Goal: Task Accomplishment & Management: Use online tool/utility

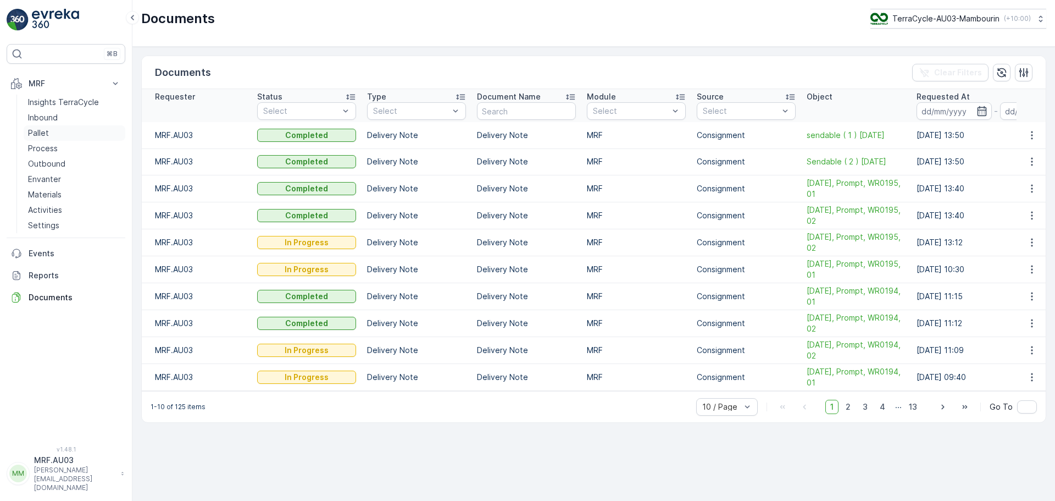
click at [31, 133] on p "Pallet" at bounding box center [38, 132] width 21 height 11
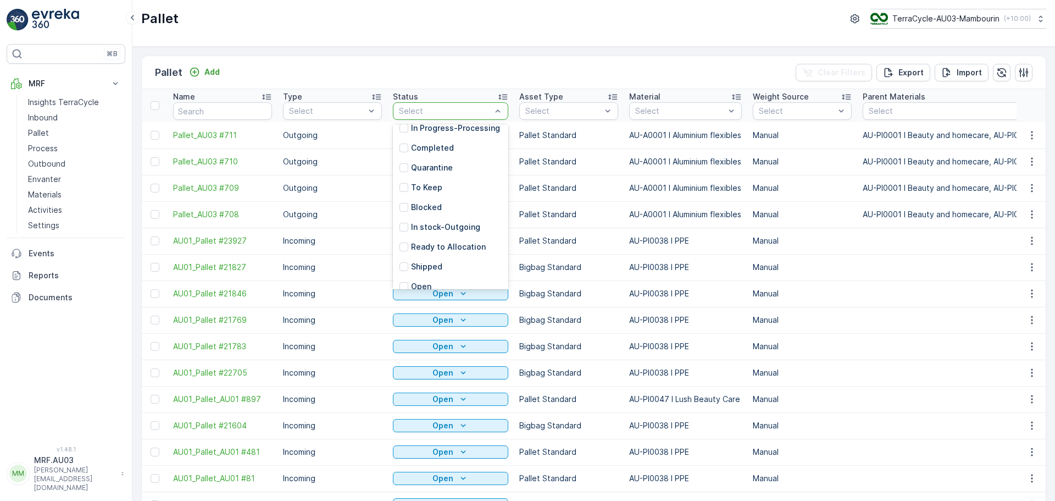
scroll to position [108, 0]
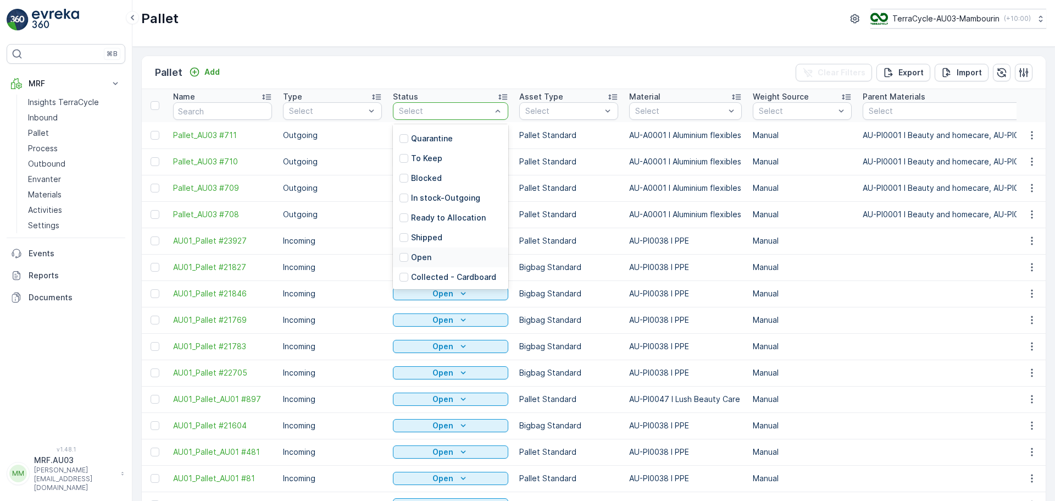
click at [423, 259] on p "Open" at bounding box center [421, 257] width 20 height 11
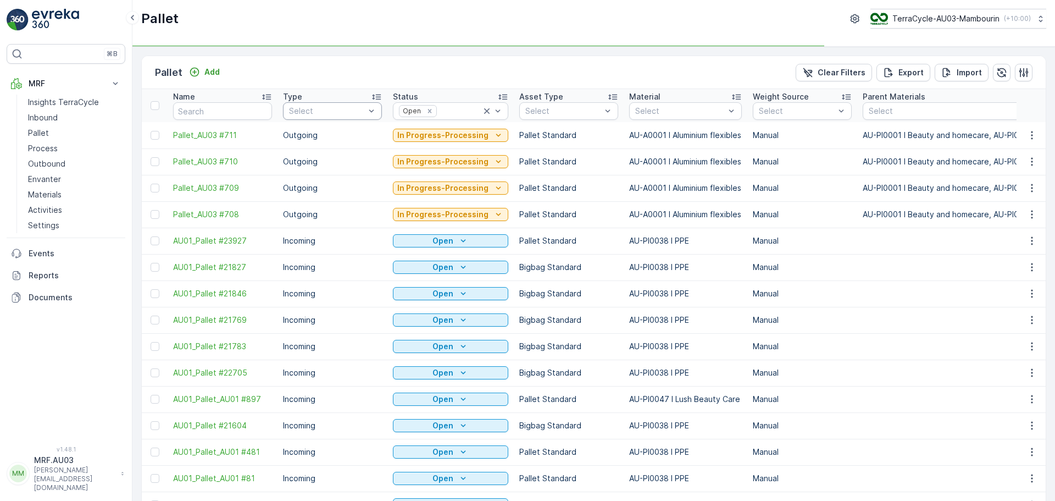
click at [332, 117] on div "Select" at bounding box center [332, 111] width 99 height 18
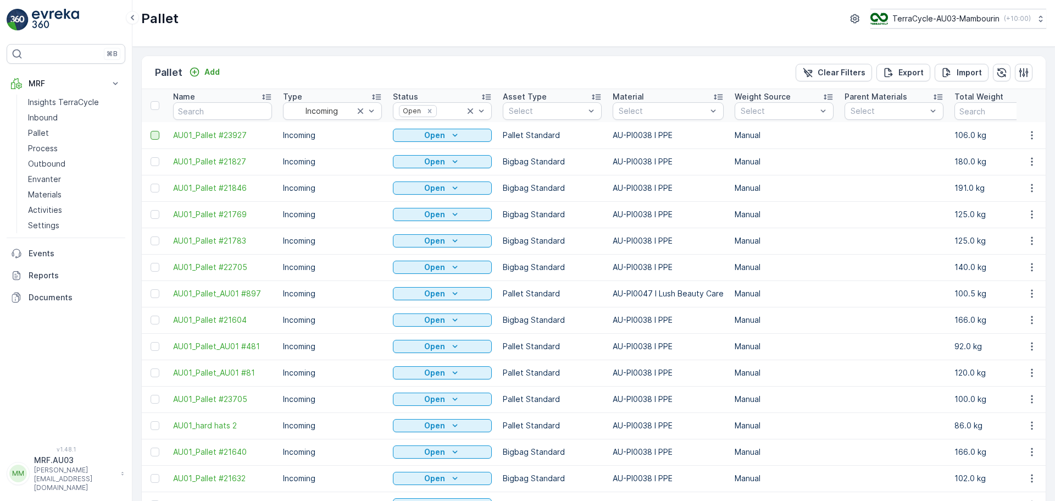
click at [155, 138] on div at bounding box center [155, 135] width 9 height 9
click at [151, 131] on input "checkbox" at bounding box center [151, 131] width 0 height 0
click at [156, 165] on div at bounding box center [155, 161] width 9 height 9
click at [151, 157] on input "checkbox" at bounding box center [151, 157] width 0 height 0
click at [154, 193] on td at bounding box center [155, 188] width 26 height 26
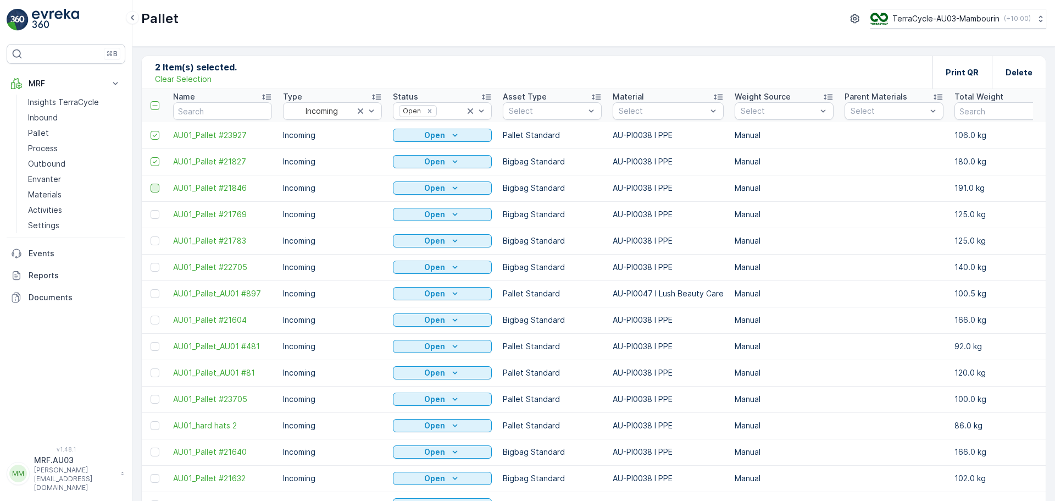
click at [155, 190] on div at bounding box center [155, 188] width 9 height 9
click at [151, 184] on input "checkbox" at bounding box center [151, 184] width 0 height 0
click at [154, 220] on td at bounding box center [155, 214] width 26 height 26
click at [155, 215] on div at bounding box center [155, 214] width 9 height 9
click at [151, 210] on input "checkbox" at bounding box center [151, 210] width 0 height 0
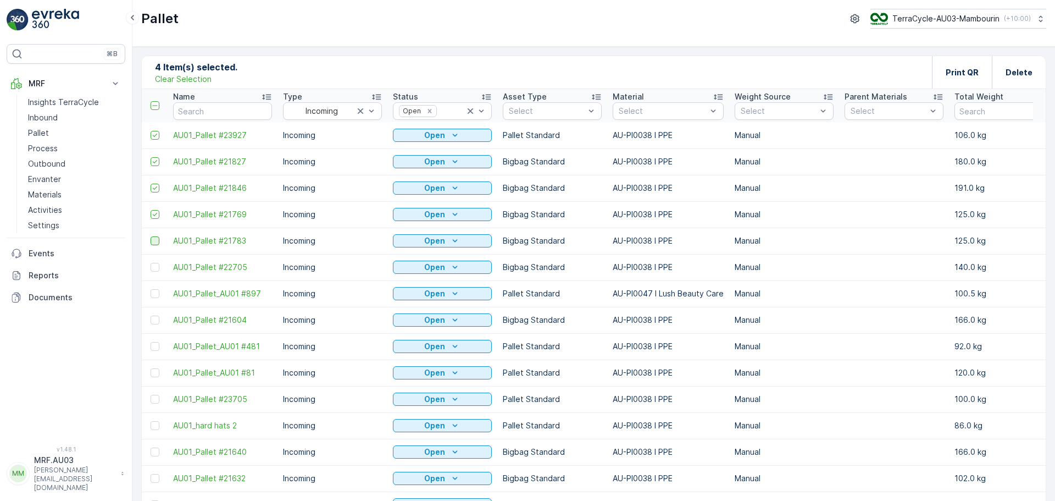
click at [156, 238] on div at bounding box center [155, 240] width 9 height 9
click at [151, 236] on input "checkbox" at bounding box center [151, 236] width 0 height 0
click at [158, 291] on div at bounding box center [155, 293] width 9 height 9
click at [151, 289] on input "checkbox" at bounding box center [151, 289] width 0 height 0
click at [154, 320] on div at bounding box center [155, 319] width 9 height 9
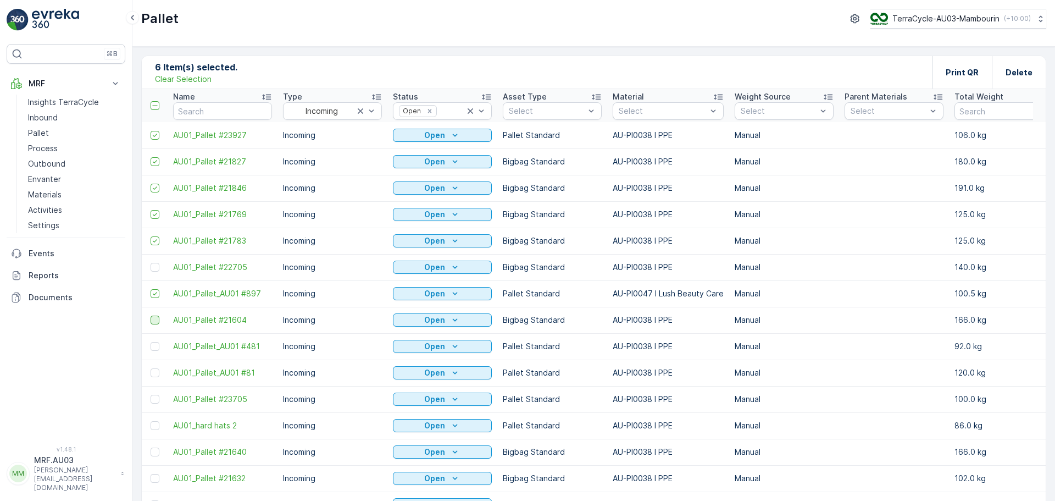
click at [151, 315] on input "checkbox" at bounding box center [151, 315] width 0 height 0
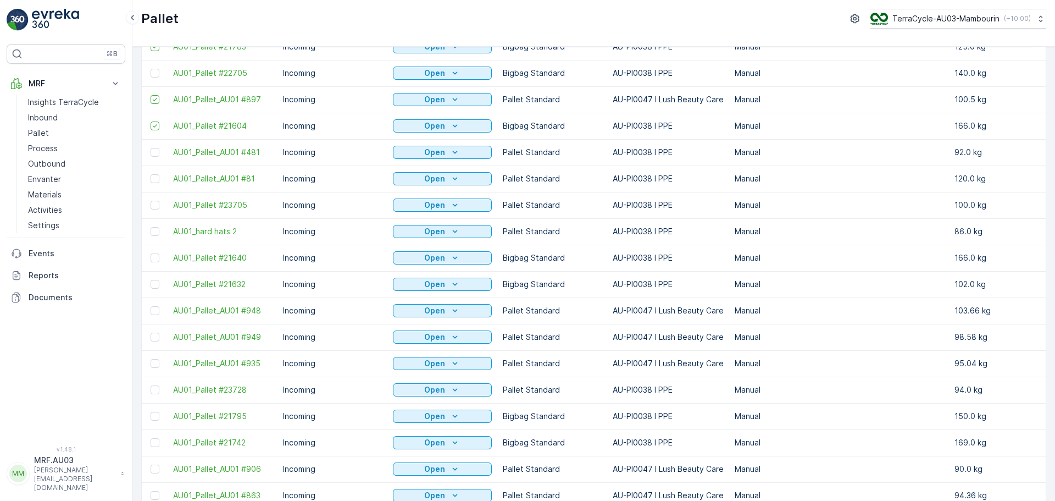
scroll to position [220, 0]
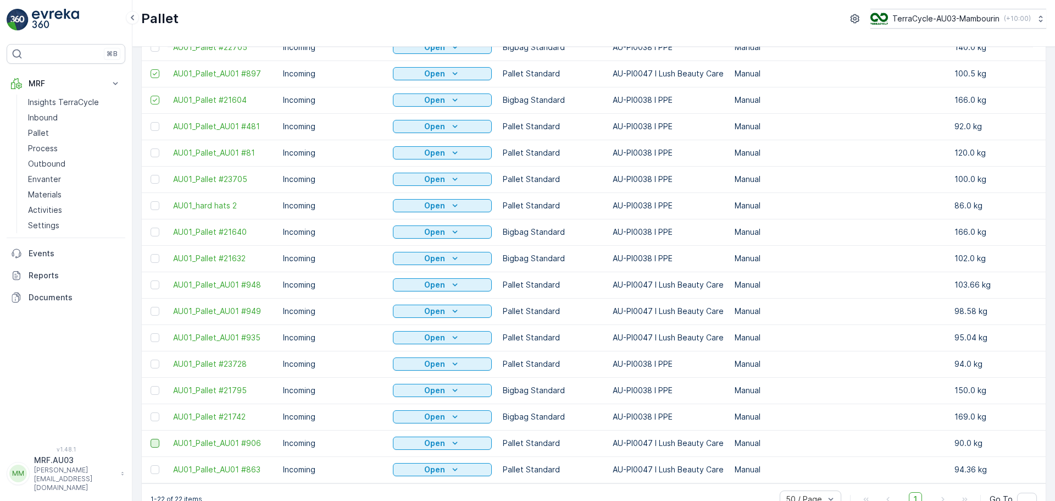
click at [152, 443] on div at bounding box center [155, 442] width 9 height 9
click at [151, 438] on input "checkbox" at bounding box center [151, 438] width 0 height 0
click at [157, 473] on div at bounding box center [155, 469] width 9 height 9
click at [151, 465] on input "checkbox" at bounding box center [151, 465] width 0 height 0
click at [153, 414] on div at bounding box center [155, 416] width 9 height 9
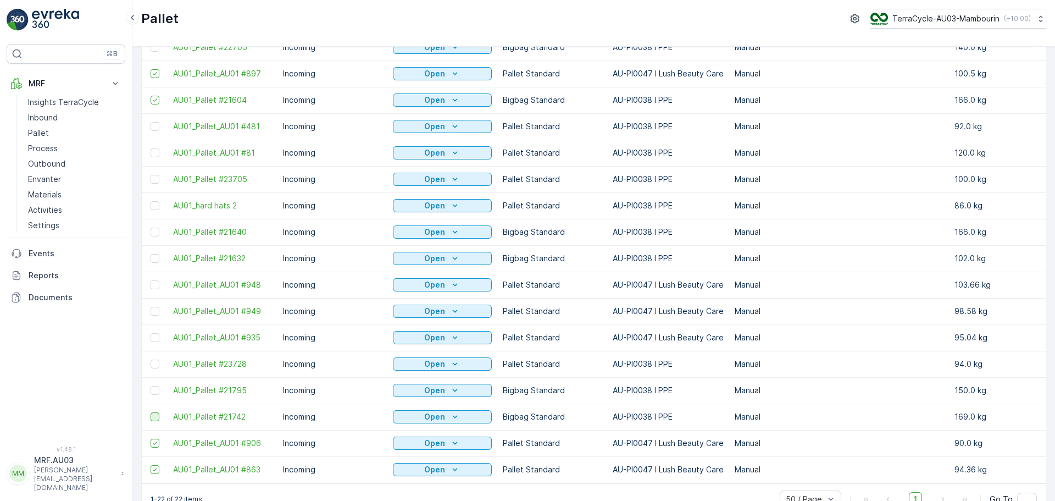
click at [151, 412] on input "checkbox" at bounding box center [151, 412] width 0 height 0
click at [153, 392] on div at bounding box center [155, 390] width 9 height 9
click at [151, 386] on input "checkbox" at bounding box center [151, 386] width 0 height 0
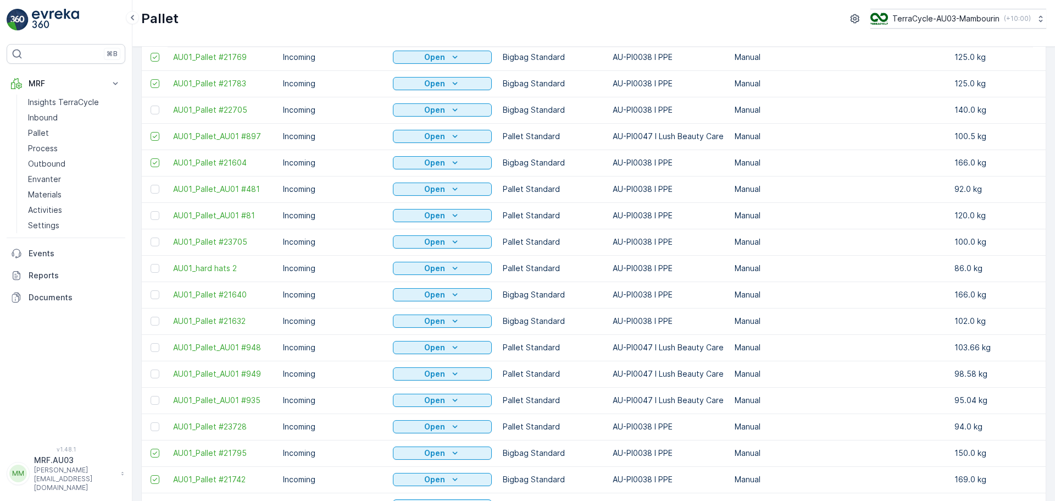
scroll to position [165, 0]
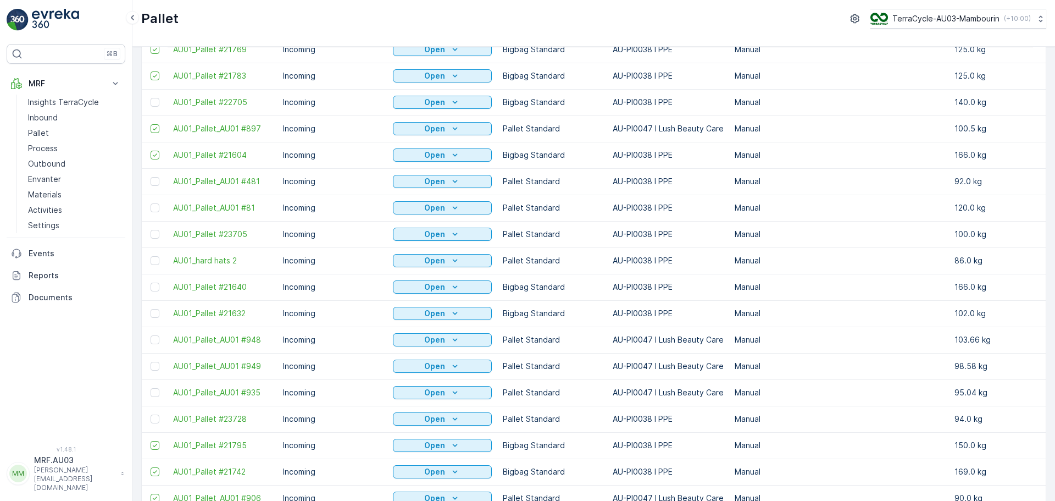
click at [161, 365] on div at bounding box center [157, 366] width 12 height 9
click at [151, 362] on input "checkbox" at bounding box center [151, 362] width 0 height 0
click at [157, 342] on div at bounding box center [155, 339] width 9 height 9
click at [151, 335] on input "checkbox" at bounding box center [151, 335] width 0 height 0
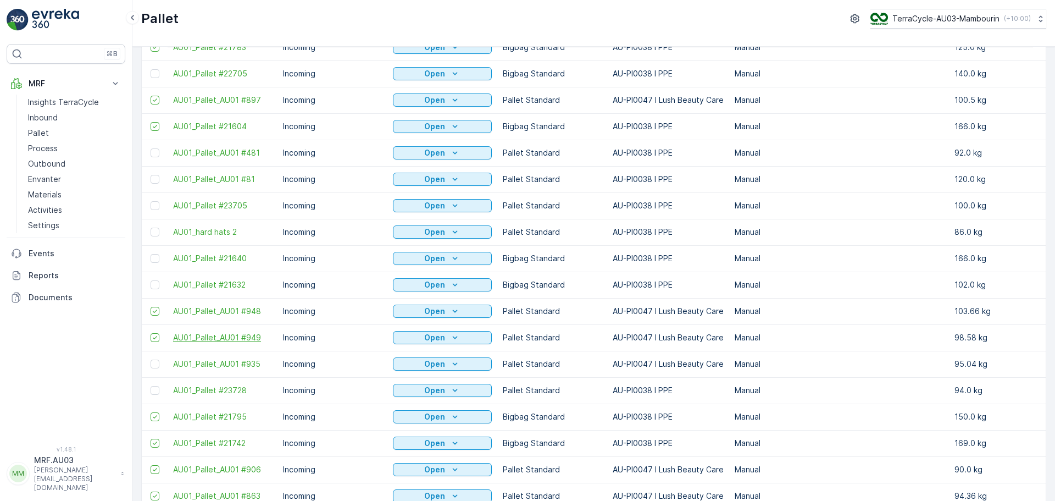
scroll to position [220, 0]
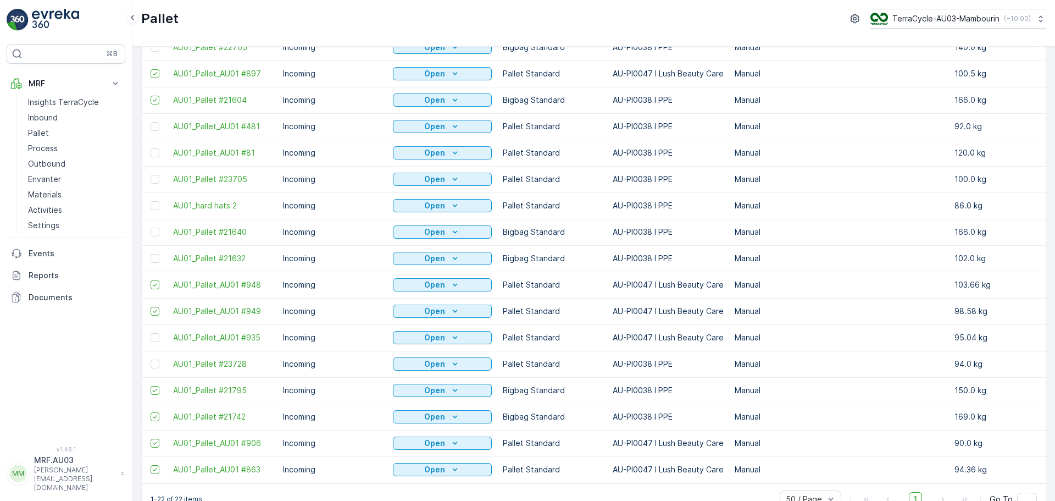
click at [161, 363] on div at bounding box center [157, 363] width 12 height 9
click at [151, 359] on input "checkbox" at bounding box center [151, 359] width 0 height 0
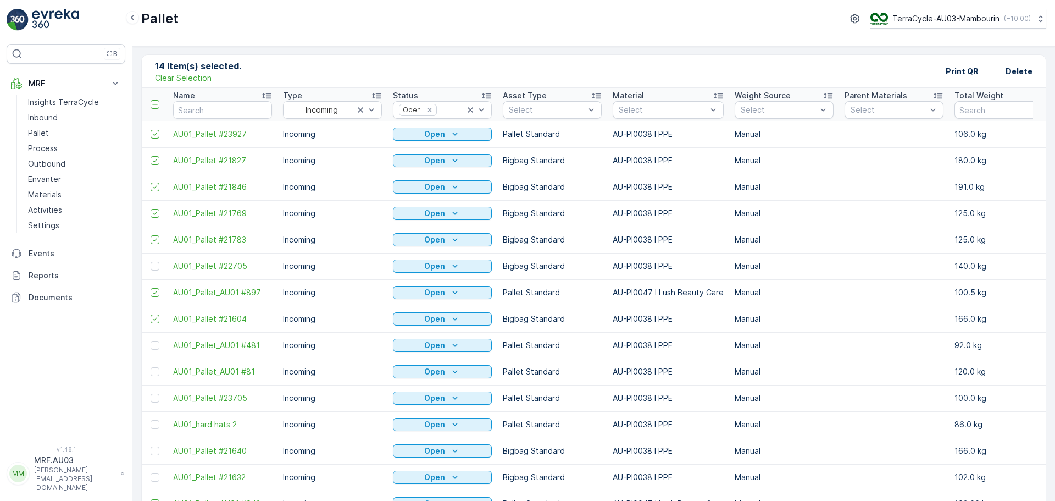
scroll to position [0, 0]
click at [207, 265] on span "AU01_Pallet #22705" at bounding box center [222, 267] width 99 height 11
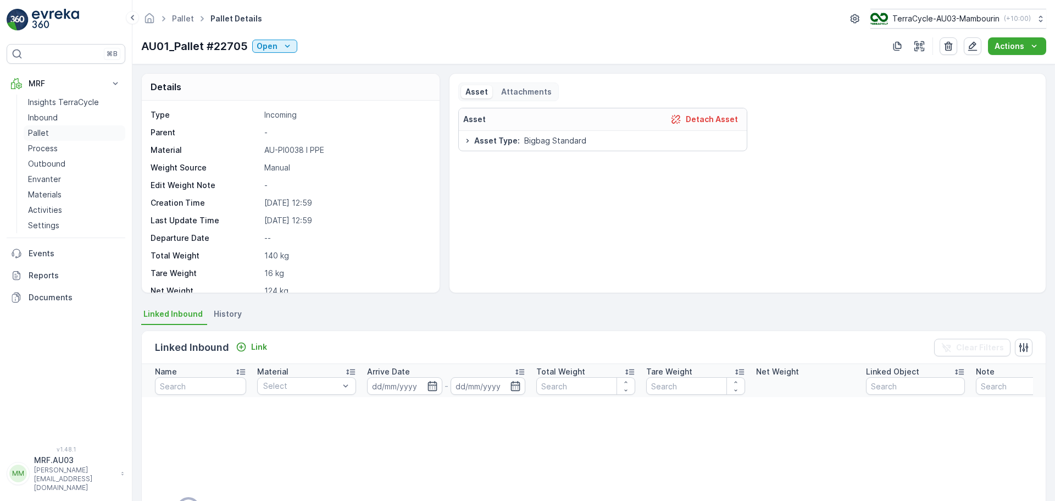
click at [43, 132] on p "Pallet" at bounding box center [38, 132] width 21 height 11
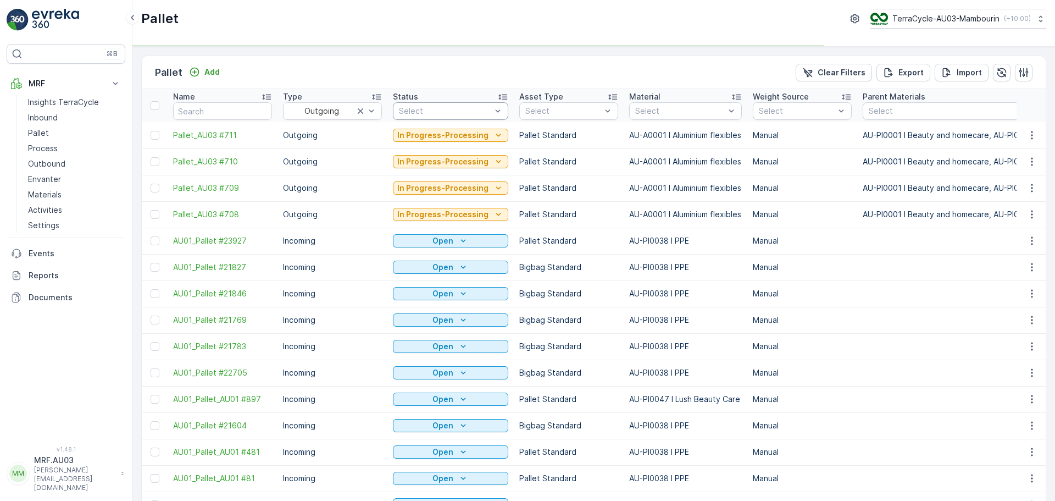
drag, startPoint x: 403, startPoint y: 119, endPoint x: 409, endPoint y: 114, distance: 8.2
click at [409, 114] on div at bounding box center [445, 111] width 95 height 9
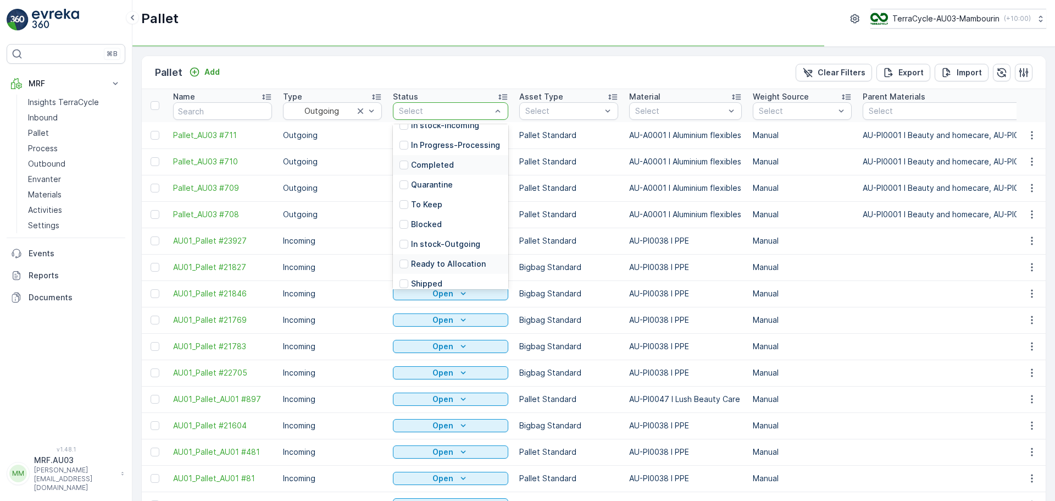
scroll to position [108, 0]
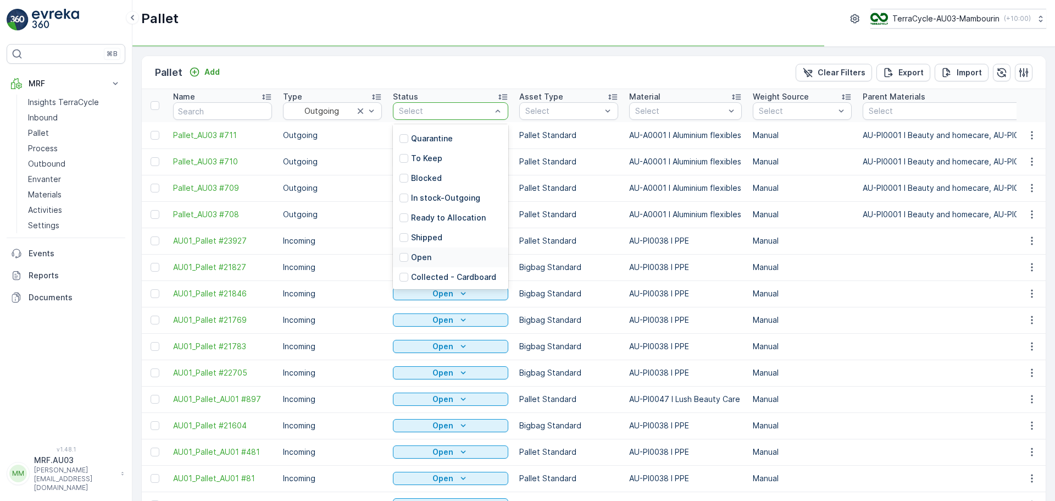
click at [424, 253] on p "Open" at bounding box center [421, 257] width 20 height 11
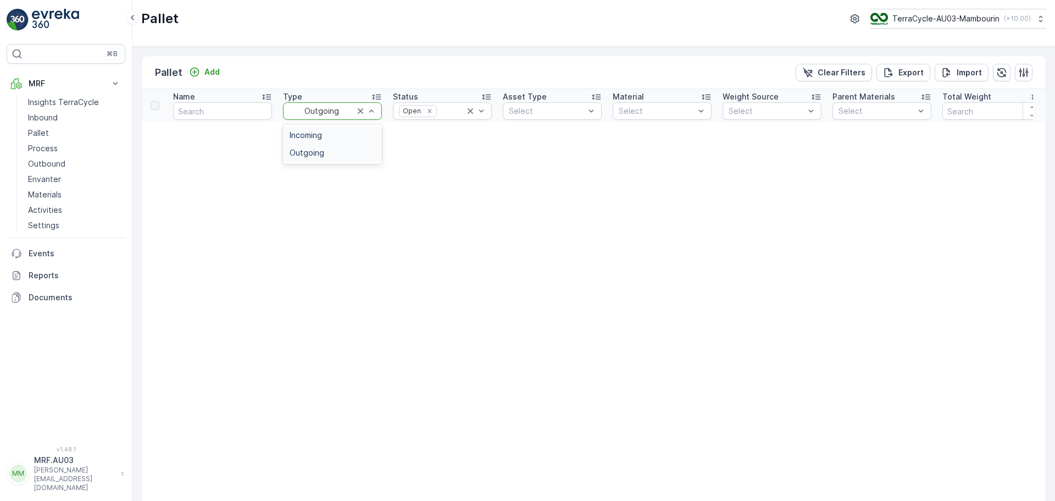
click at [342, 130] on div "Incoming" at bounding box center [332, 135] width 99 height 18
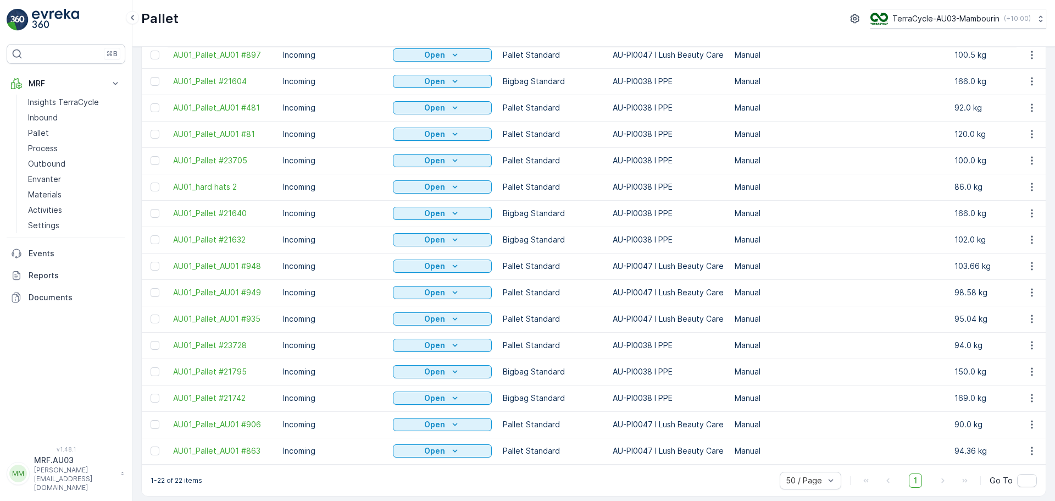
scroll to position [248, 0]
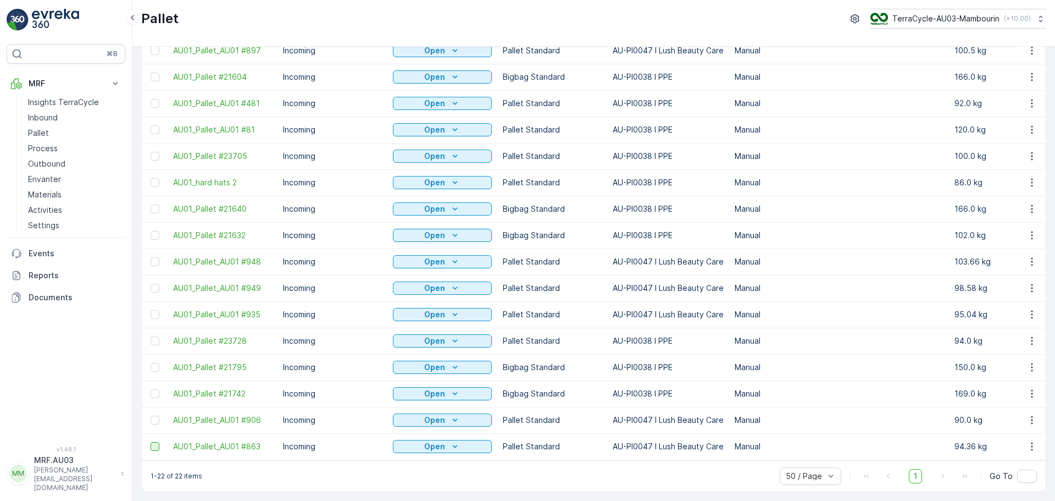
click at [153, 442] on div at bounding box center [155, 446] width 9 height 9
click at [151, 442] on input "checkbox" at bounding box center [151, 442] width 0 height 0
click at [152, 415] on div at bounding box center [155, 419] width 9 height 9
click at [151, 415] on input "checkbox" at bounding box center [151, 415] width 0 height 0
click at [154, 445] on icon at bounding box center [155, 446] width 4 height 3
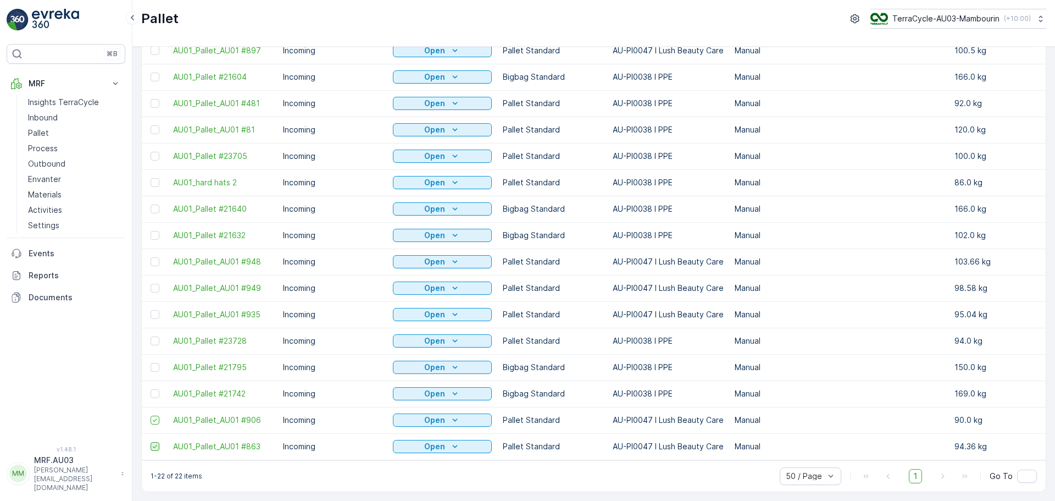
click at [151, 442] on input "checkbox" at bounding box center [151, 442] width 0 height 0
click at [152, 416] on icon at bounding box center [155, 420] width 8 height 8
click at [151, 415] on input "checkbox" at bounding box center [151, 415] width 0 height 0
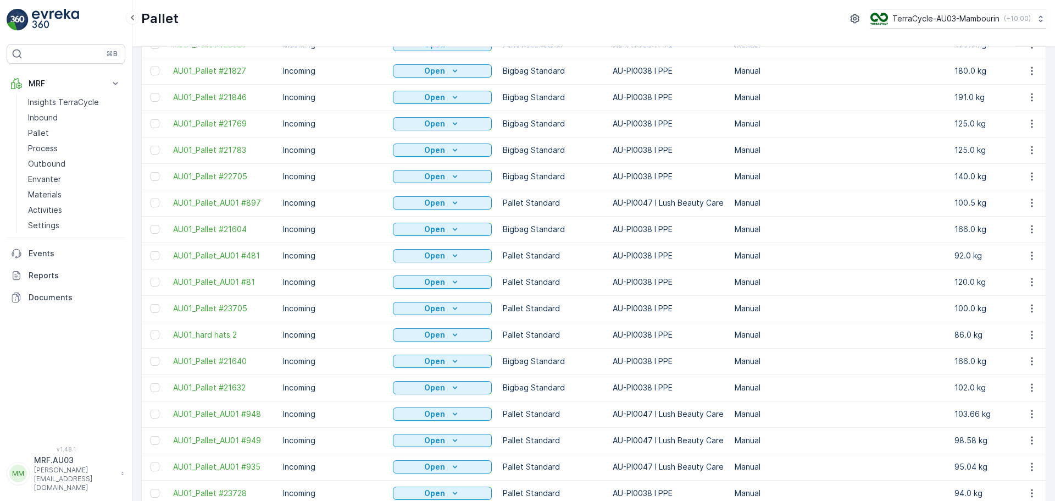
scroll to position [0, 0]
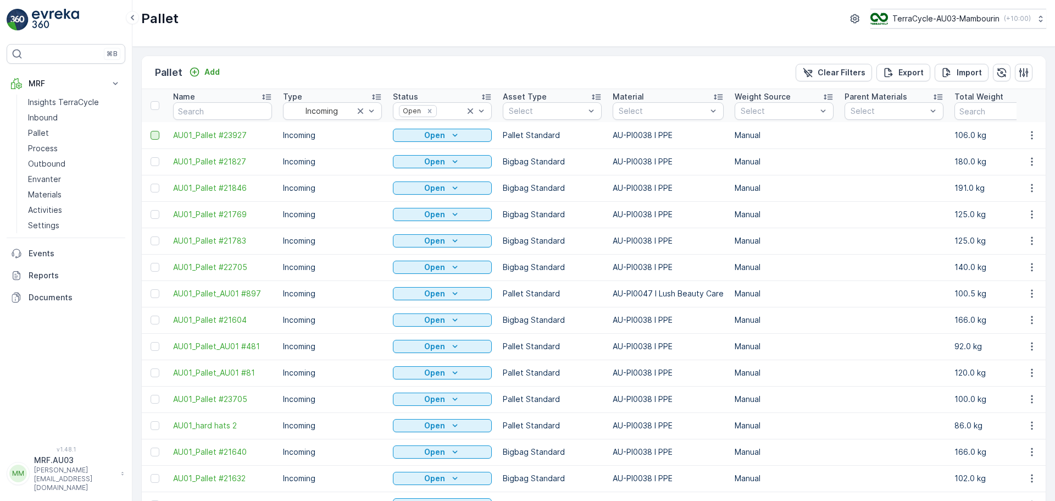
click at [157, 134] on div at bounding box center [155, 135] width 9 height 9
click at [151, 131] on input "checkbox" at bounding box center [151, 131] width 0 height 0
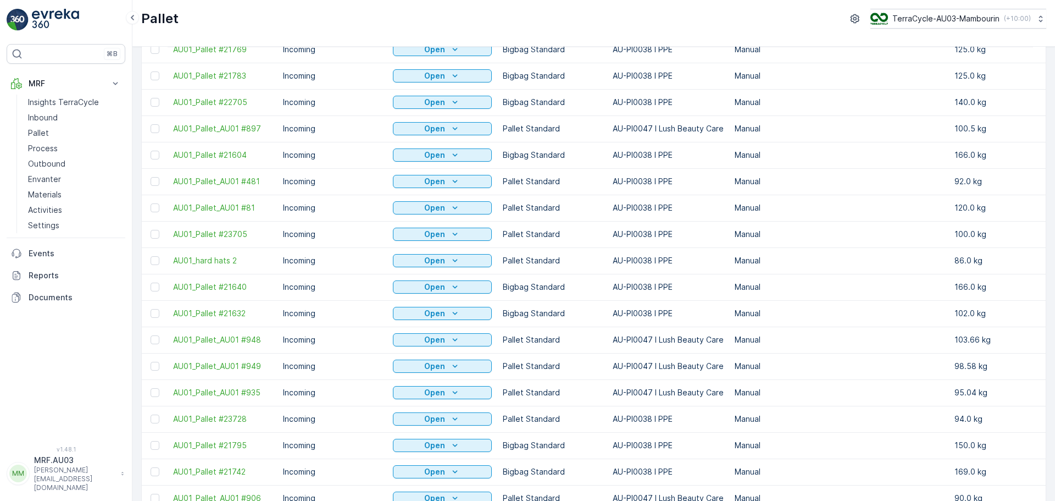
scroll to position [220, 0]
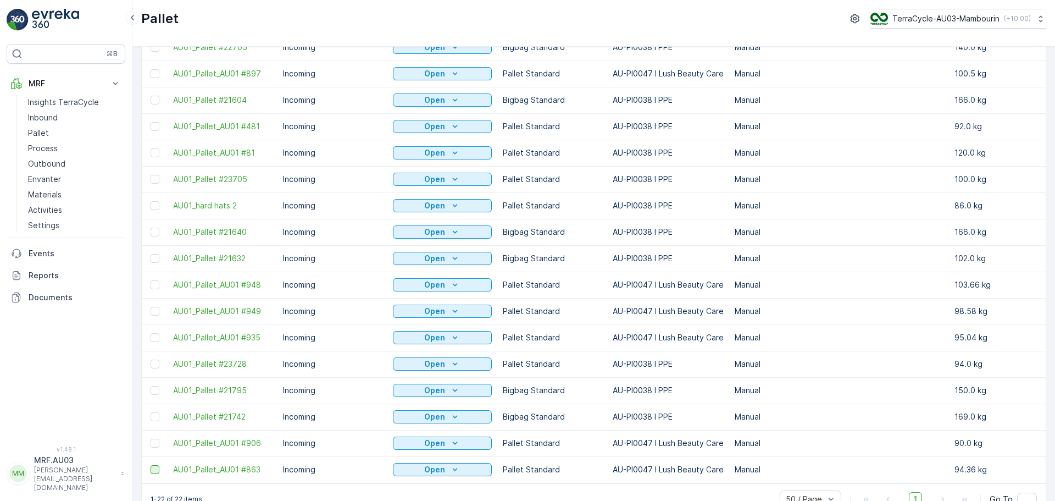
drag, startPoint x: 158, startPoint y: 283, endPoint x: 150, endPoint y: 287, distance: 8.9
click at [158, 283] on div at bounding box center [155, 284] width 9 height 9
click at [151, 280] on input "checkbox" at bounding box center [151, 280] width 0 height 0
click at [158, 310] on div at bounding box center [155, 311] width 9 height 9
click at [151, 307] on input "checkbox" at bounding box center [151, 307] width 0 height 0
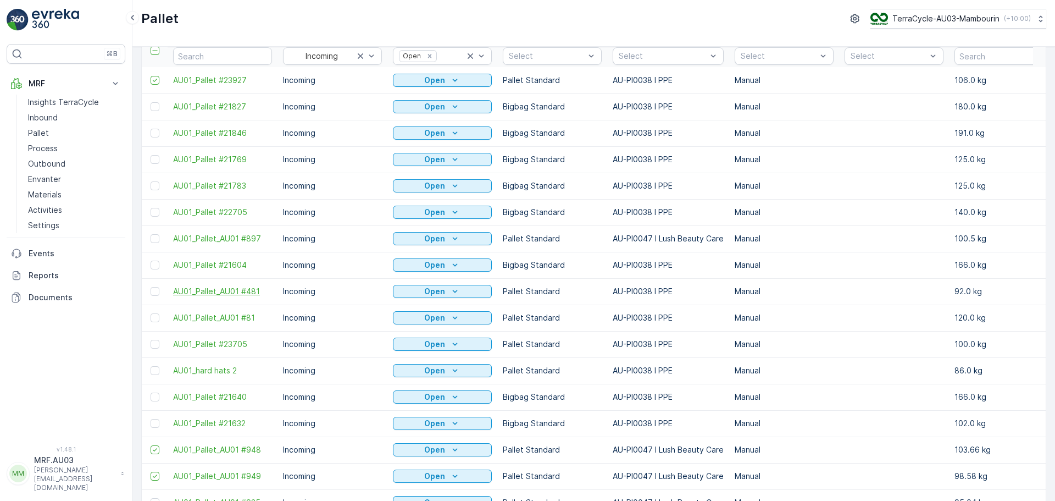
scroll to position [110, 0]
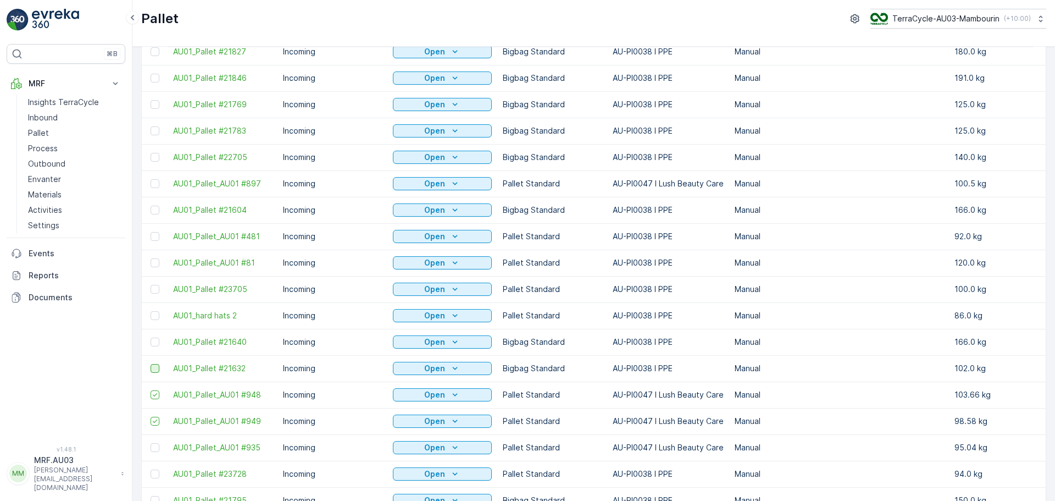
click at [151, 368] on div at bounding box center [155, 368] width 9 height 9
click at [151, 364] on input "checkbox" at bounding box center [151, 364] width 0 height 0
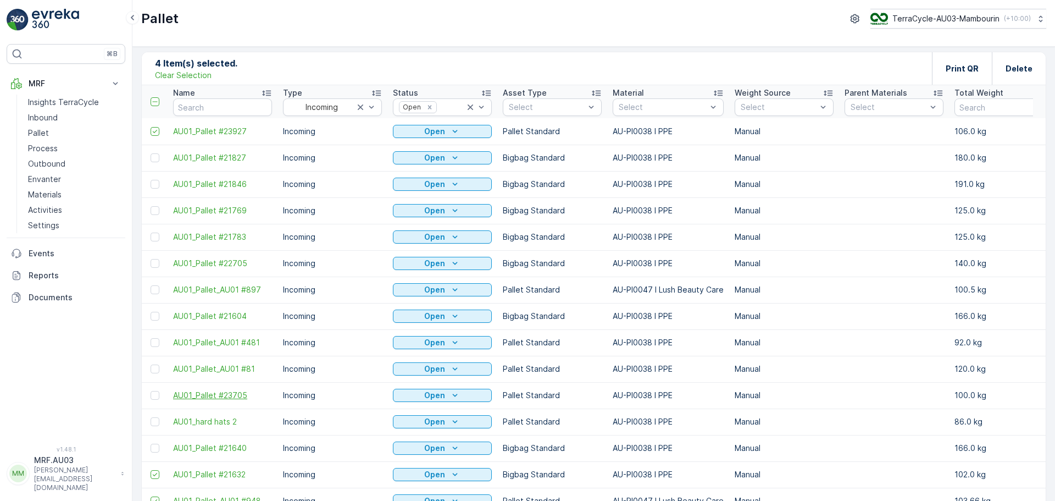
scroll to position [0, 0]
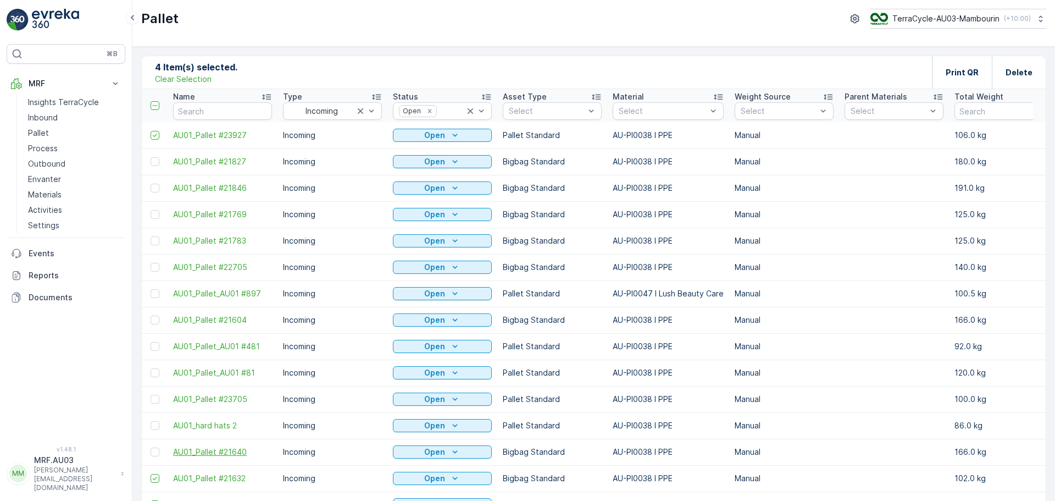
click at [209, 452] on span "AU01_Pallet #21640" at bounding box center [222, 451] width 99 height 11
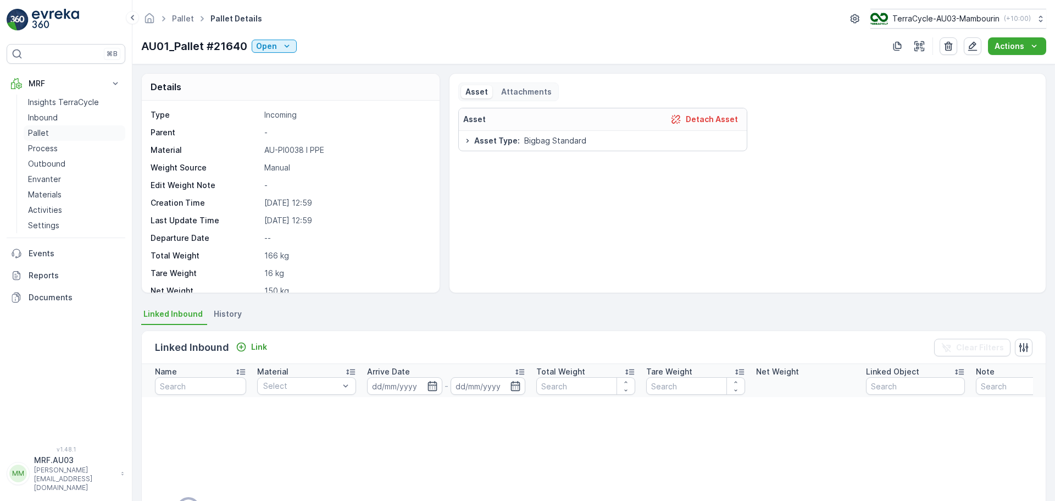
click at [42, 134] on p "Pallet" at bounding box center [38, 132] width 21 height 11
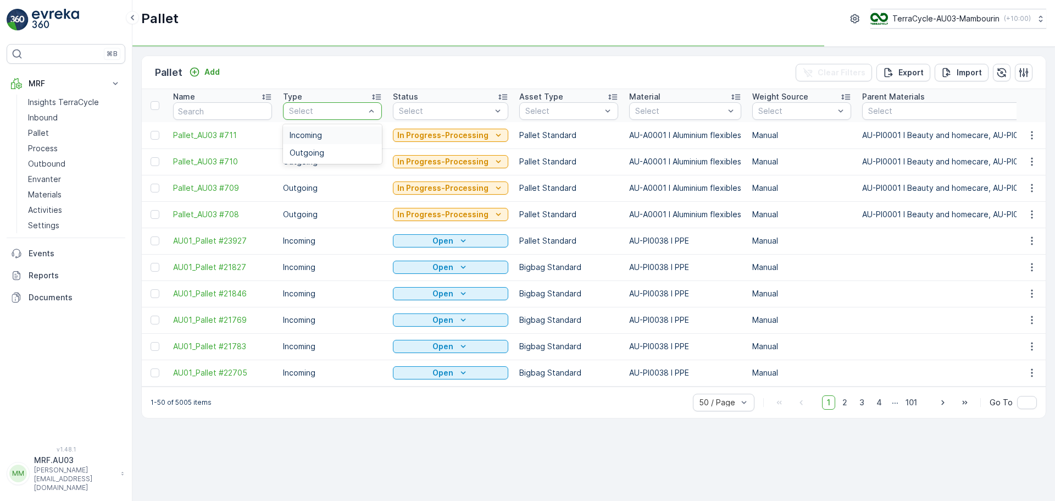
drag, startPoint x: 318, startPoint y: 117, endPoint x: 325, endPoint y: 119, distance: 7.5
click at [318, 118] on div "Select" at bounding box center [332, 111] width 99 height 18
click at [328, 152] on div "Outgoing" at bounding box center [333, 152] width 86 height 9
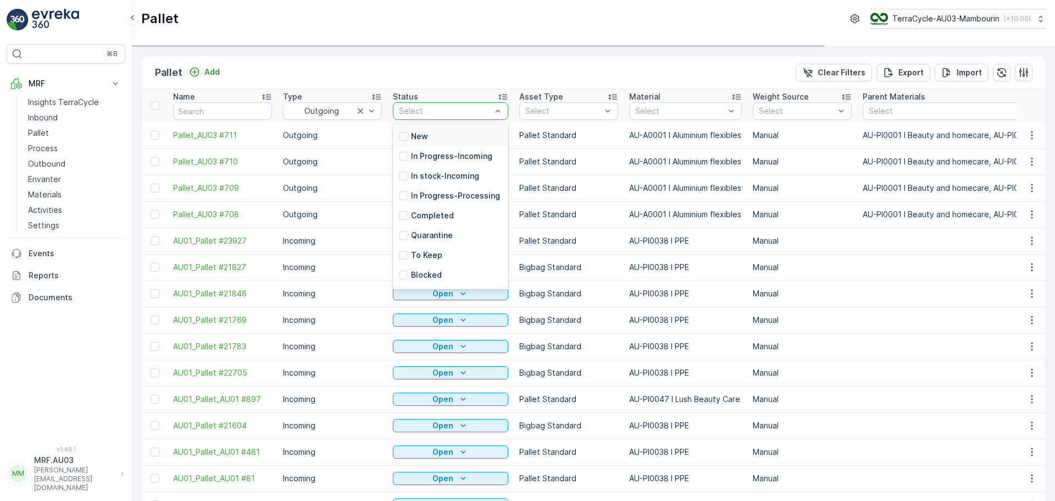
click at [445, 112] on div at bounding box center [445, 111] width 95 height 9
click at [435, 256] on div "Open" at bounding box center [450, 257] width 115 height 20
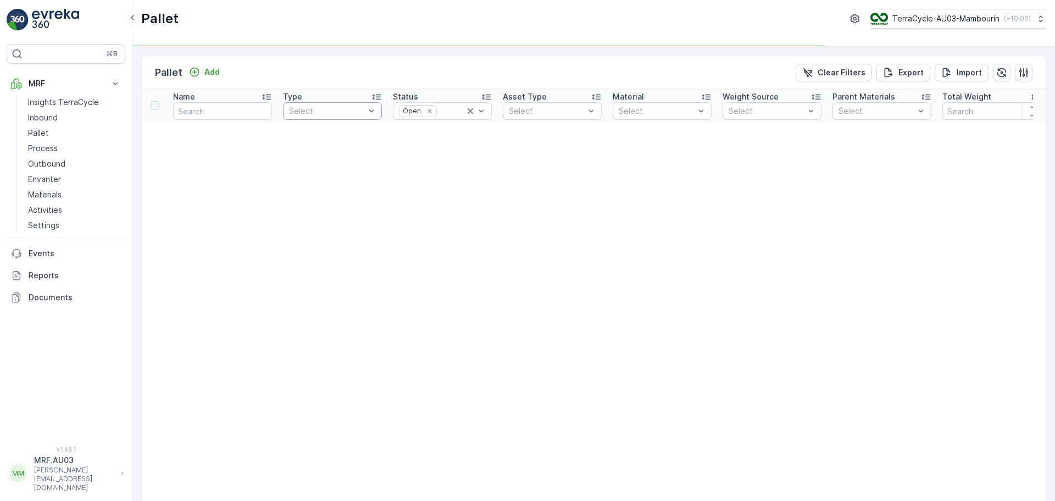
click at [346, 117] on div "Select" at bounding box center [332, 111] width 99 height 18
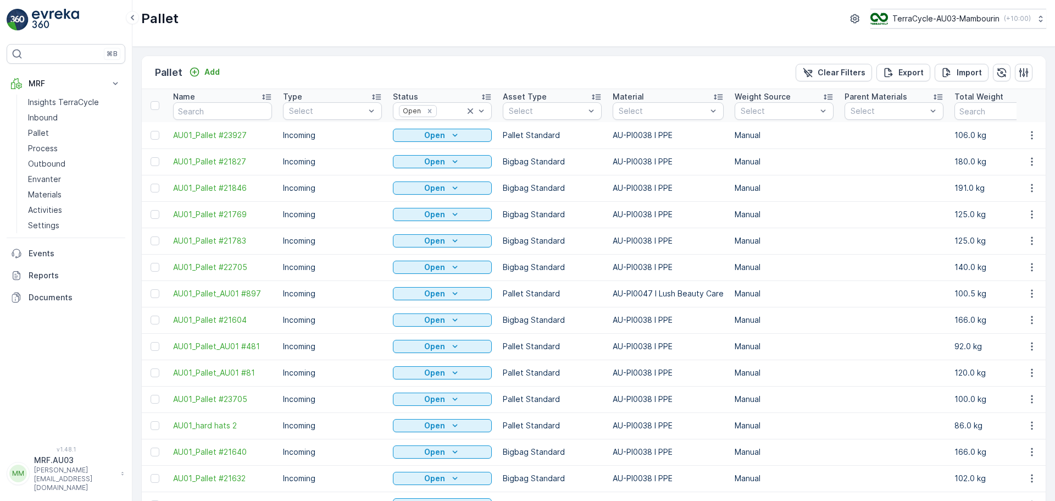
click at [338, 135] on td "Incoming" at bounding box center [332, 135] width 110 height 26
click at [159, 136] on div at bounding box center [157, 135] width 12 height 9
click at [151, 131] on input "checkbox" at bounding box center [151, 131] width 0 height 0
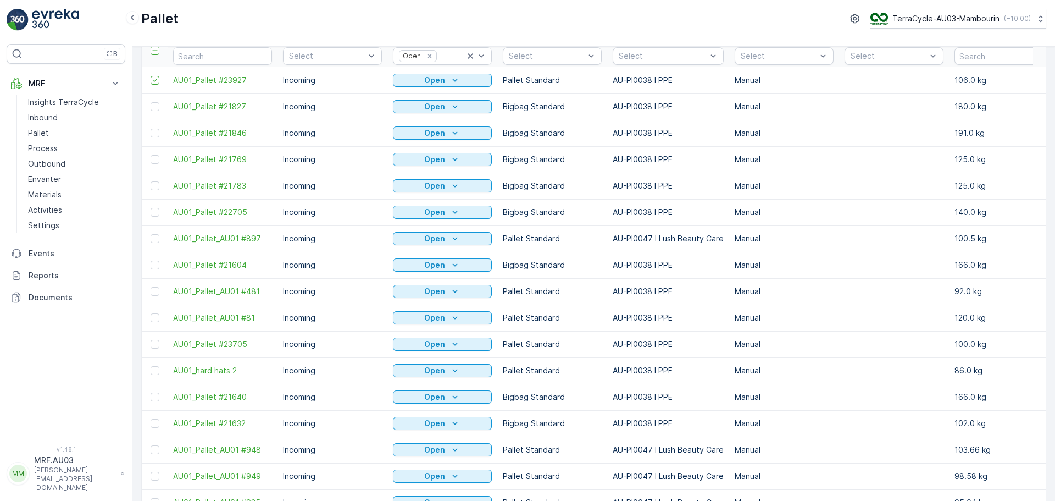
scroll to position [110, 0]
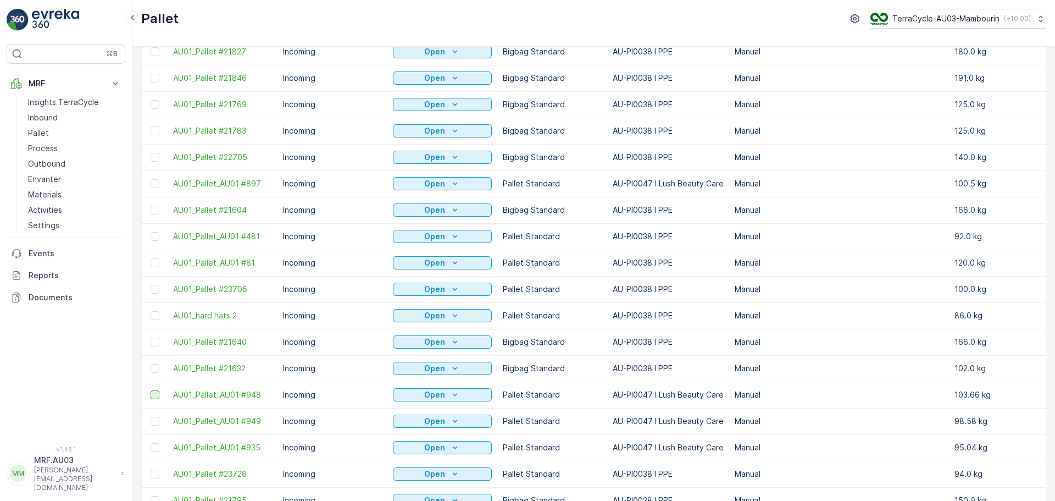
click at [153, 395] on div at bounding box center [155, 394] width 9 height 9
click at [151, 390] on input "checkbox" at bounding box center [151, 390] width 0 height 0
click at [154, 422] on div at bounding box center [155, 420] width 9 height 9
click at [151, 416] on input "checkbox" at bounding box center [151, 416] width 0 height 0
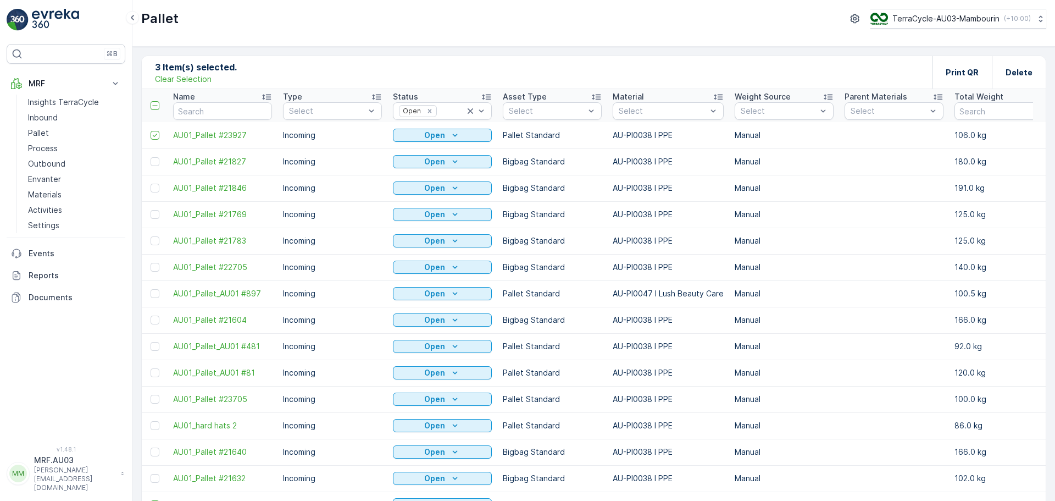
scroll to position [55, 0]
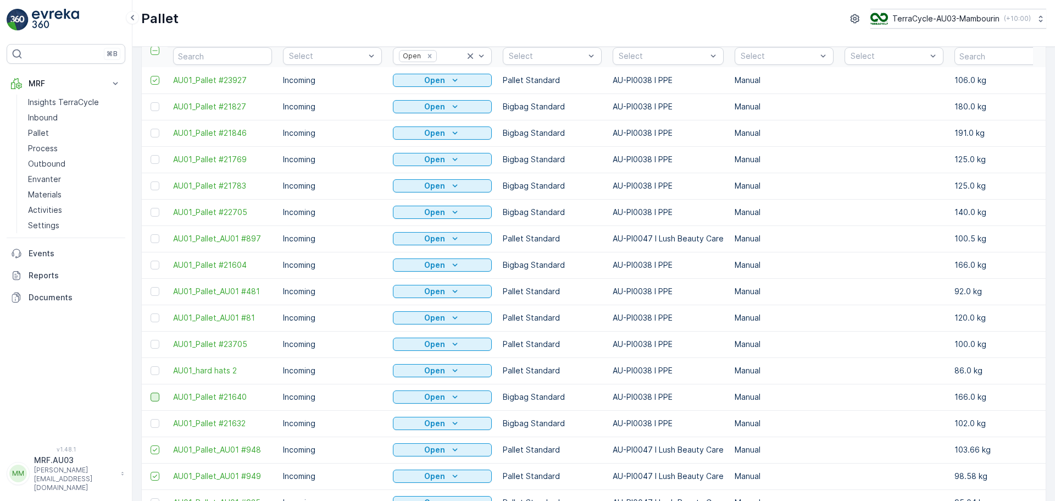
click at [157, 400] on div at bounding box center [155, 396] width 9 height 9
click at [151, 392] on input "checkbox" at bounding box center [151, 392] width 0 height 0
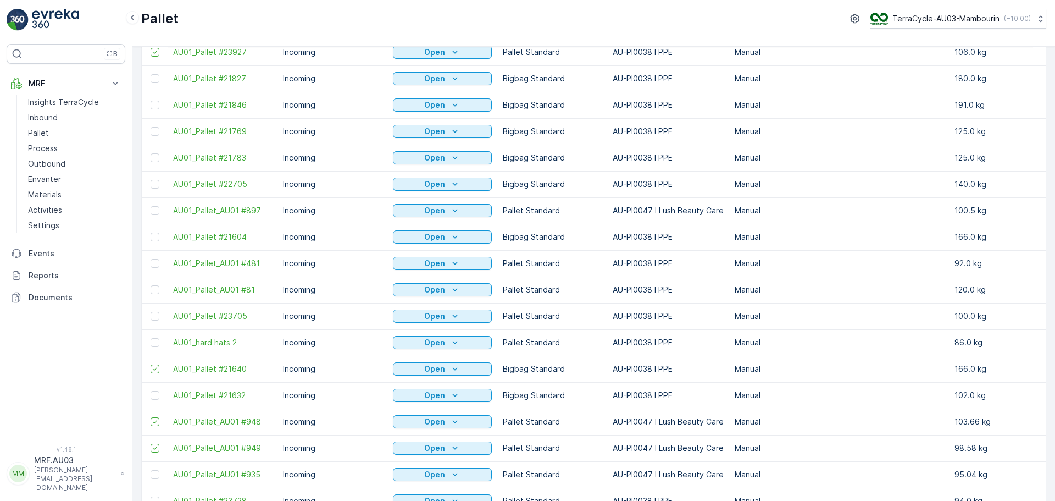
scroll to position [110, 0]
click at [153, 368] on div at bounding box center [155, 368] width 9 height 9
click at [151, 364] on input "checkbox" at bounding box center [151, 364] width 0 height 0
click at [155, 316] on div at bounding box center [155, 315] width 9 height 9
click at [151, 311] on input "checkbox" at bounding box center [151, 311] width 0 height 0
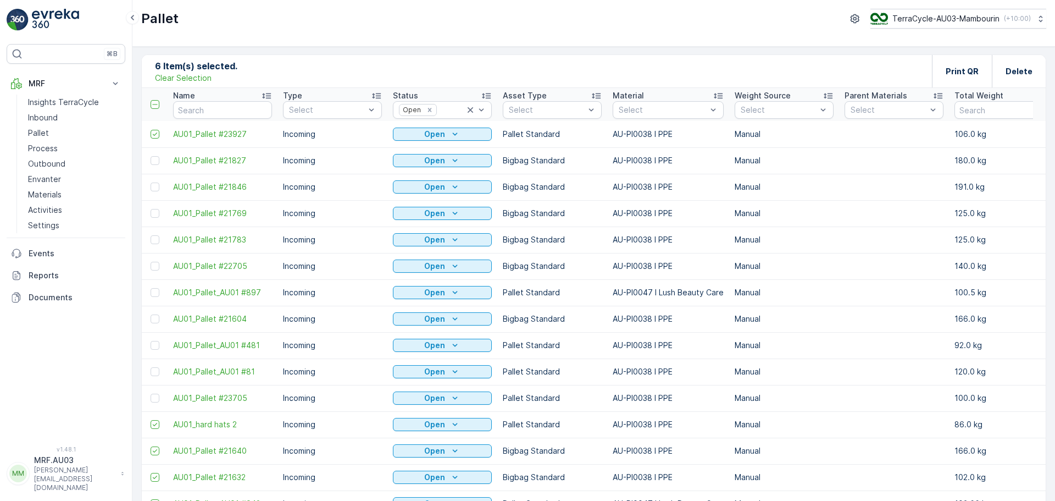
scroll to position [0, 0]
click at [160, 398] on div at bounding box center [157, 399] width 12 height 9
click at [151, 395] on input "checkbox" at bounding box center [151, 395] width 0 height 0
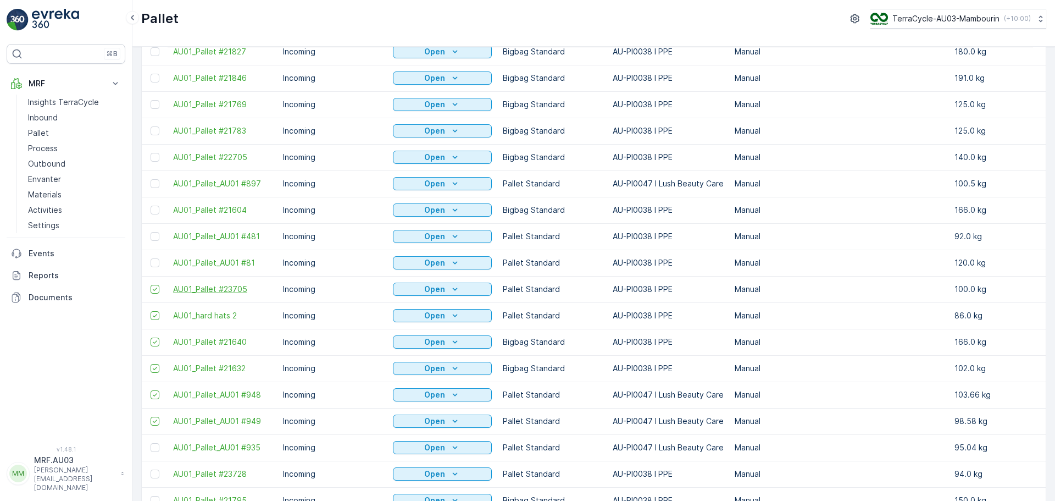
scroll to position [165, 0]
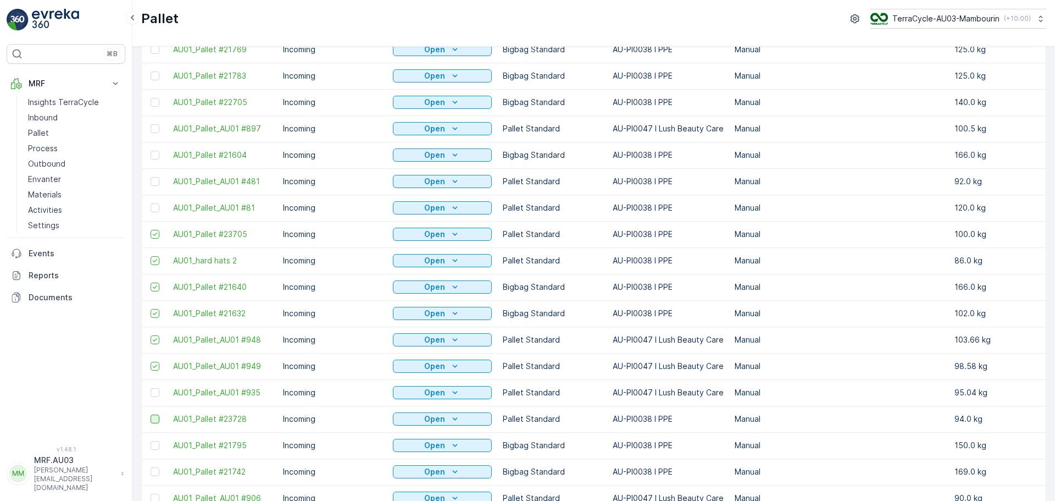
click at [157, 421] on div at bounding box center [155, 418] width 9 height 9
click at [151, 414] on input "checkbox" at bounding box center [151, 414] width 0 height 0
click at [153, 209] on div at bounding box center [155, 207] width 9 height 9
click at [151, 203] on input "checkbox" at bounding box center [151, 203] width 0 height 0
click at [155, 182] on div at bounding box center [155, 181] width 9 height 9
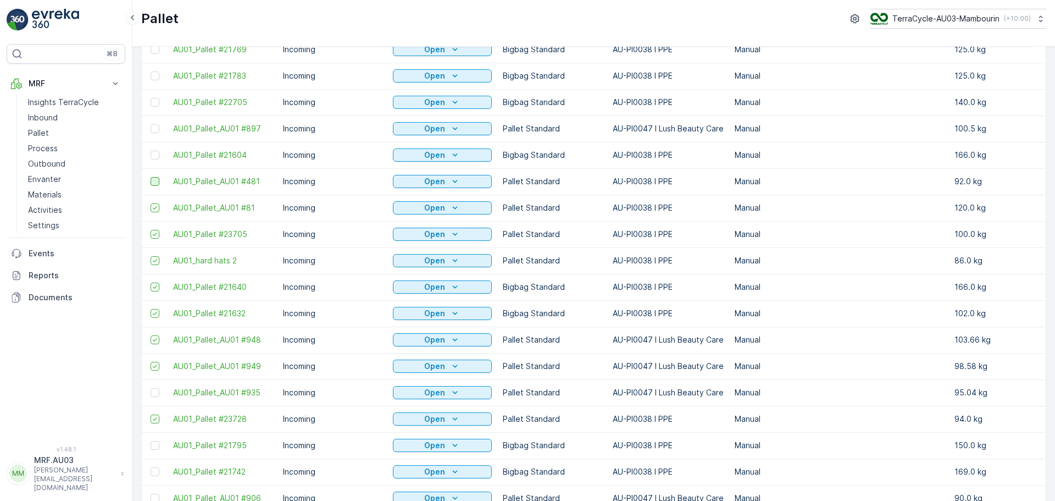
click at [151, 177] on input "checkbox" at bounding box center [151, 177] width 0 height 0
click at [154, 390] on div at bounding box center [155, 392] width 9 height 9
click at [151, 388] on input "checkbox" at bounding box center [151, 388] width 0 height 0
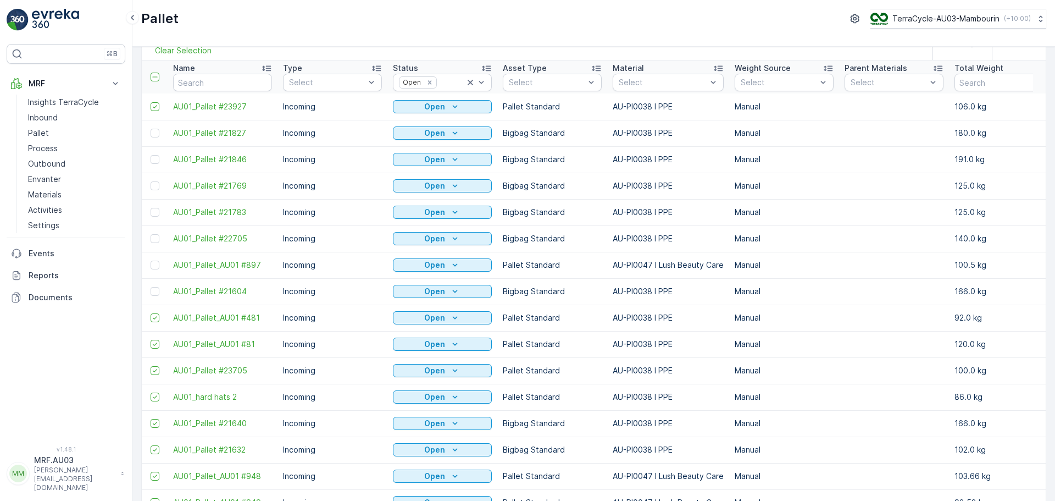
scroll to position [0, 0]
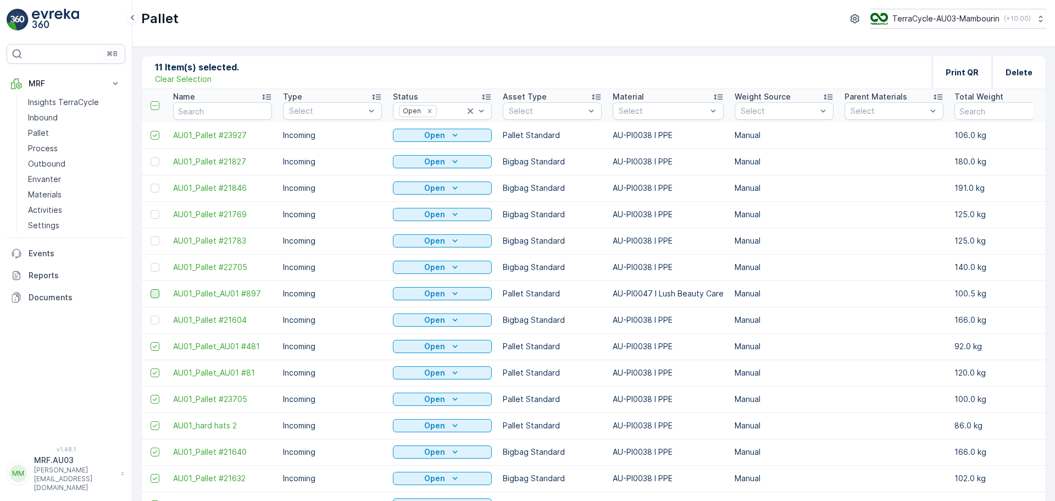
click at [156, 295] on div at bounding box center [155, 293] width 9 height 9
click at [151, 289] on input "checkbox" at bounding box center [151, 289] width 0 height 0
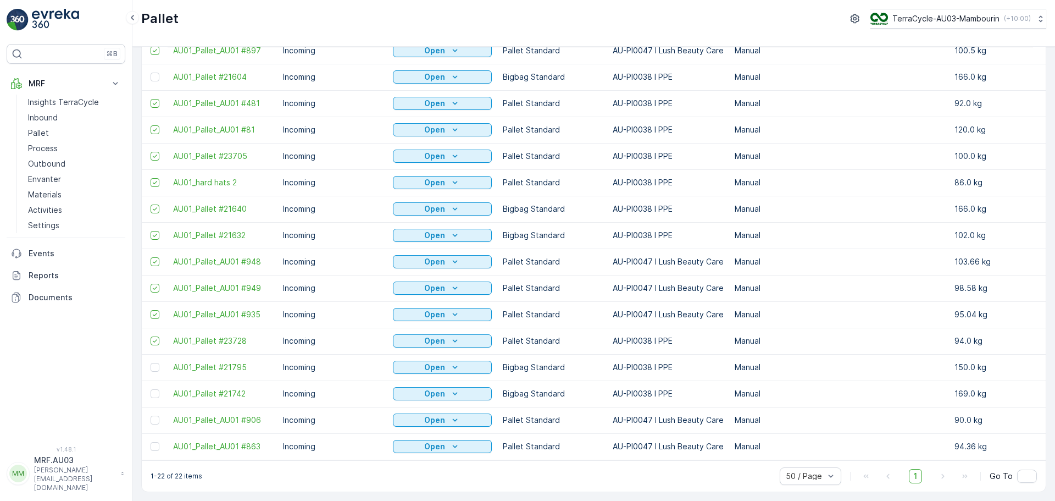
scroll to position [248, 0]
click at [154, 442] on div at bounding box center [155, 446] width 9 height 9
click at [151, 442] on input "checkbox" at bounding box center [151, 442] width 0 height 0
click at [154, 416] on div at bounding box center [155, 419] width 9 height 9
click at [151, 415] on input "checkbox" at bounding box center [151, 415] width 0 height 0
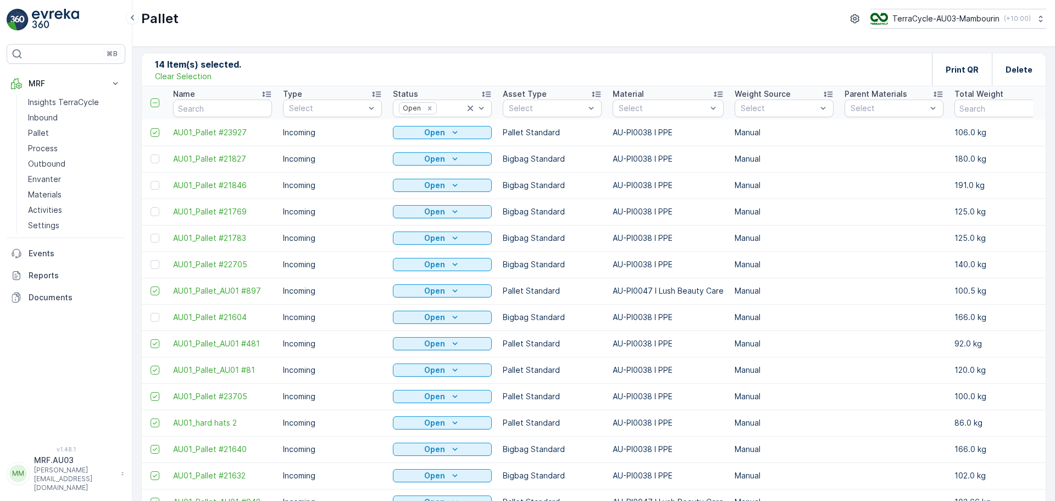
scroll to position [0, 0]
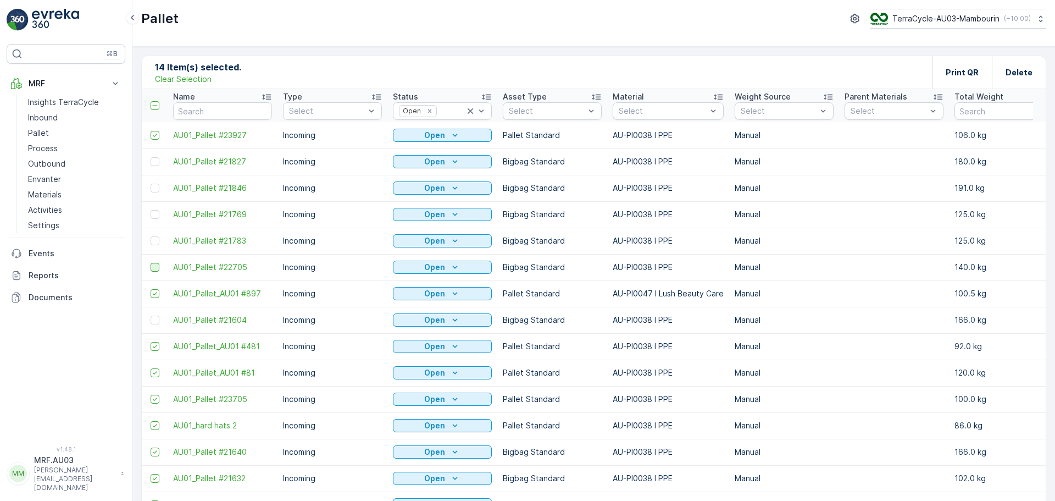
click at [155, 268] on div at bounding box center [155, 267] width 9 height 9
click at [151, 263] on input "checkbox" at bounding box center [151, 263] width 0 height 0
click at [157, 244] on div at bounding box center [155, 240] width 9 height 9
click at [151, 236] on input "checkbox" at bounding box center [151, 236] width 0 height 0
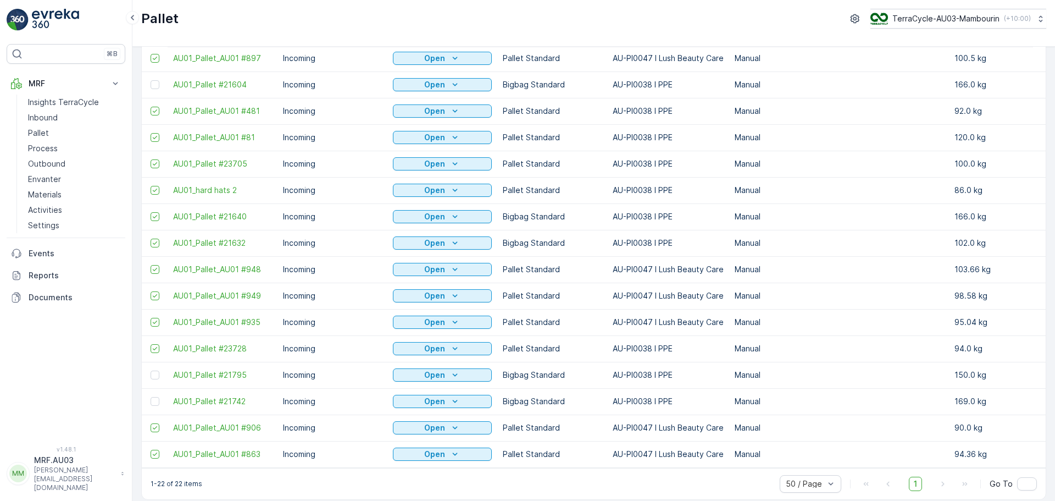
scroll to position [248, 0]
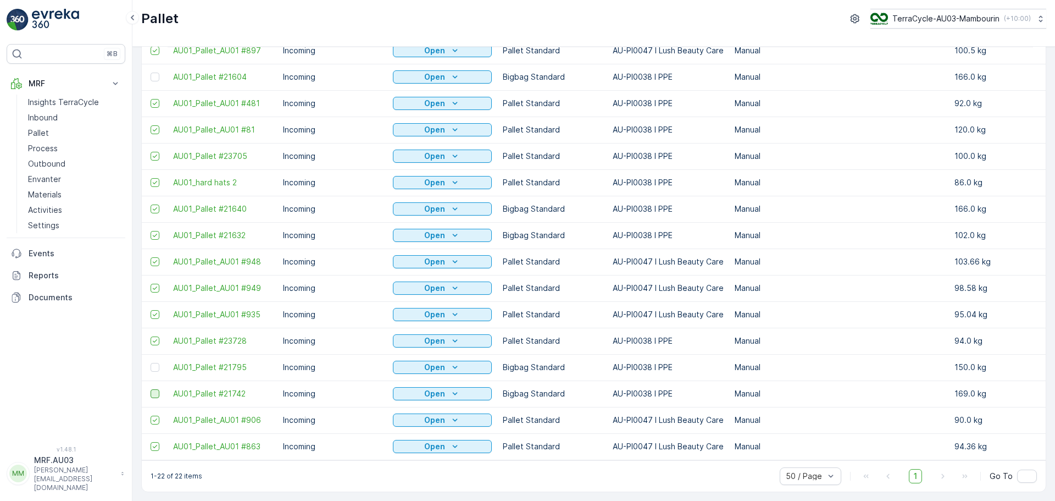
click at [155, 391] on div at bounding box center [155, 393] width 9 height 9
click at [151, 389] on input "checkbox" at bounding box center [151, 389] width 0 height 0
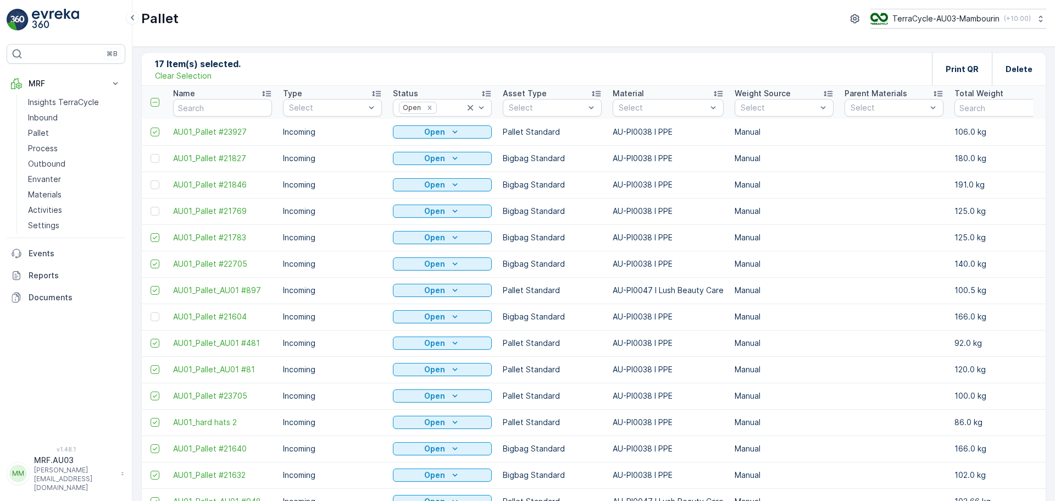
scroll to position [0, 0]
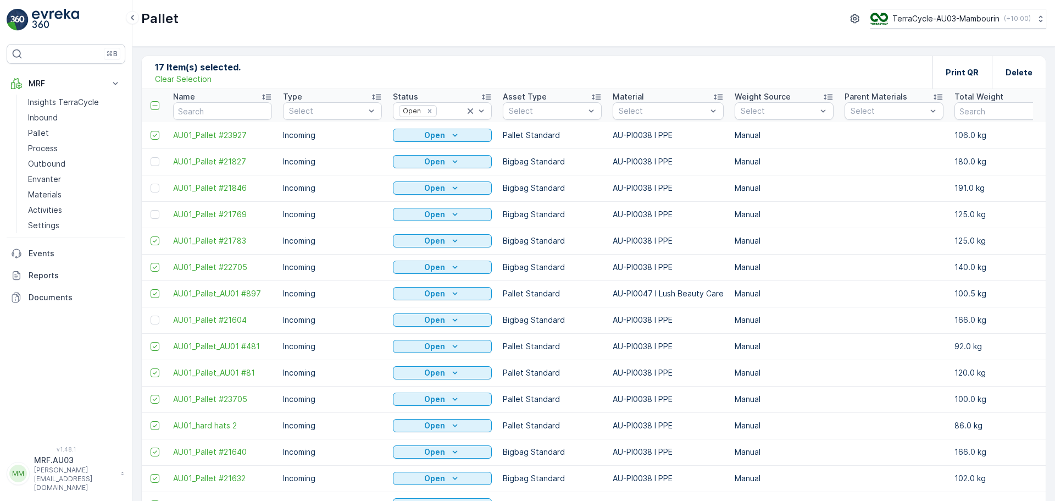
click at [159, 165] on div at bounding box center [157, 161] width 12 height 9
click at [151, 157] on input "checkbox" at bounding box center [151, 157] width 0 height 0
click at [158, 190] on div at bounding box center [155, 188] width 9 height 9
click at [151, 184] on input "checkbox" at bounding box center [151, 184] width 0 height 0
click at [152, 216] on div at bounding box center [155, 214] width 9 height 9
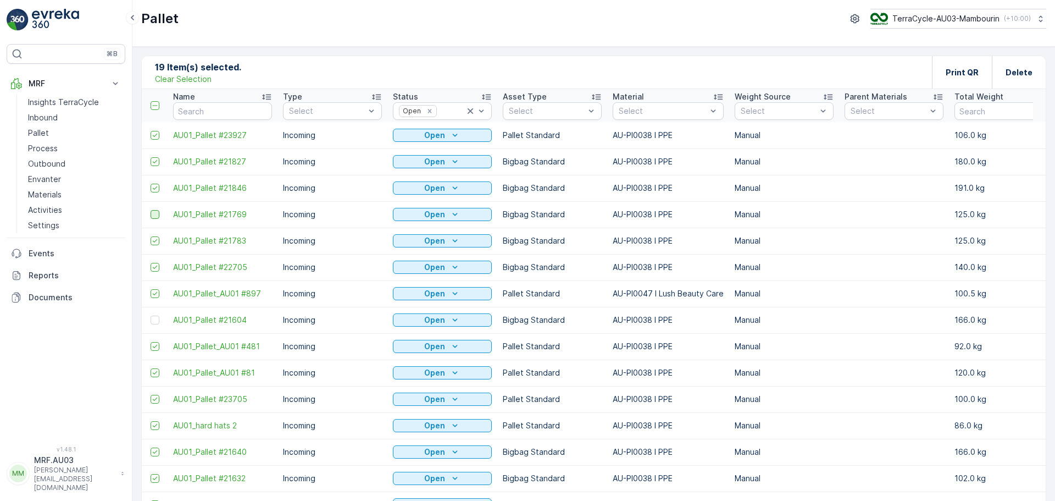
click at [151, 210] on input "checkbox" at bounding box center [151, 210] width 0 height 0
click at [157, 323] on div at bounding box center [155, 319] width 9 height 9
click at [151, 315] on input "checkbox" at bounding box center [151, 315] width 0 height 0
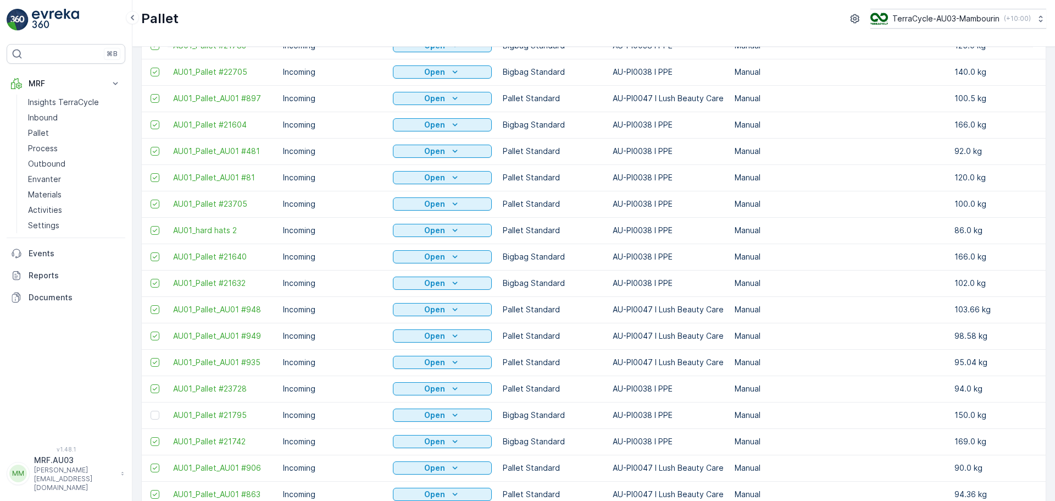
scroll to position [220, 0]
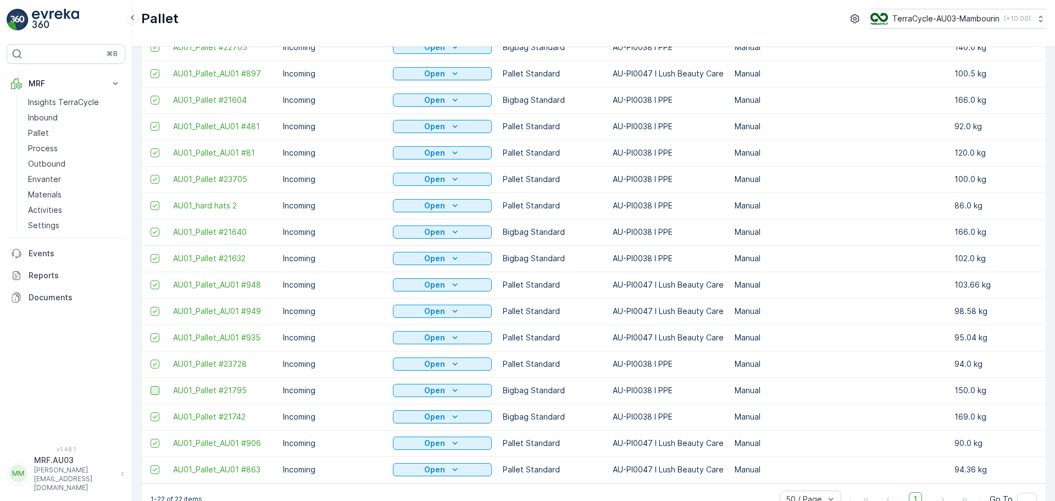
click at [157, 390] on div at bounding box center [155, 390] width 9 height 9
click at [151, 386] on input "checkbox" at bounding box center [151, 386] width 0 height 0
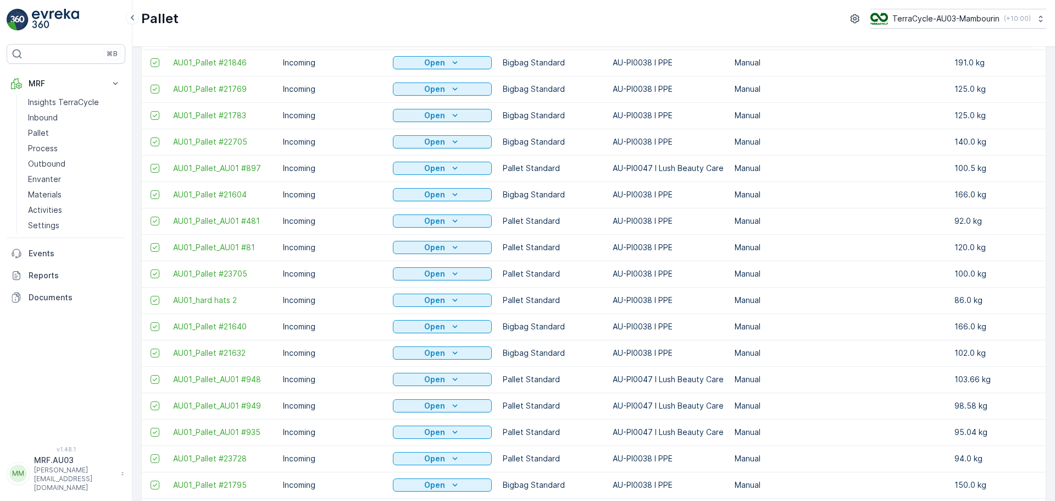
scroll to position [0, 0]
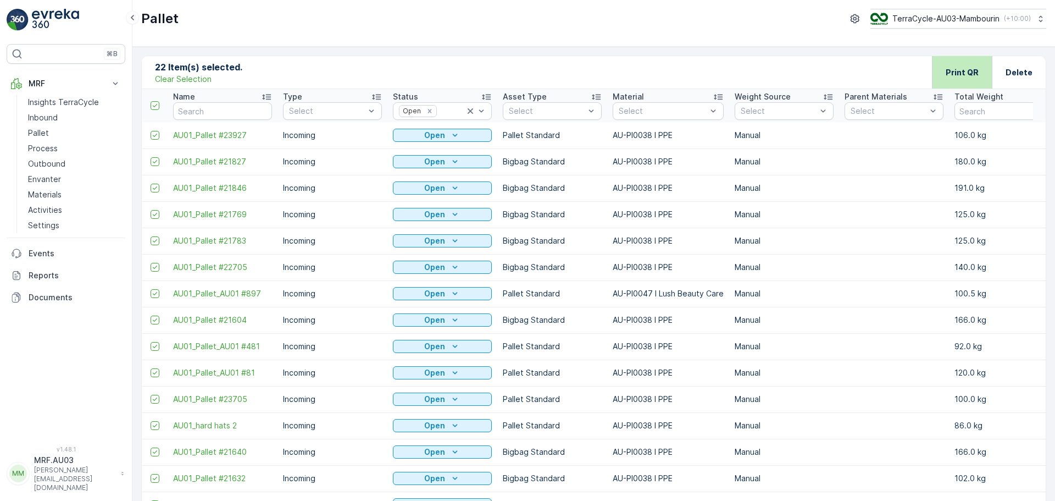
click at [940, 70] on div "Print QR" at bounding box center [962, 72] width 60 height 32
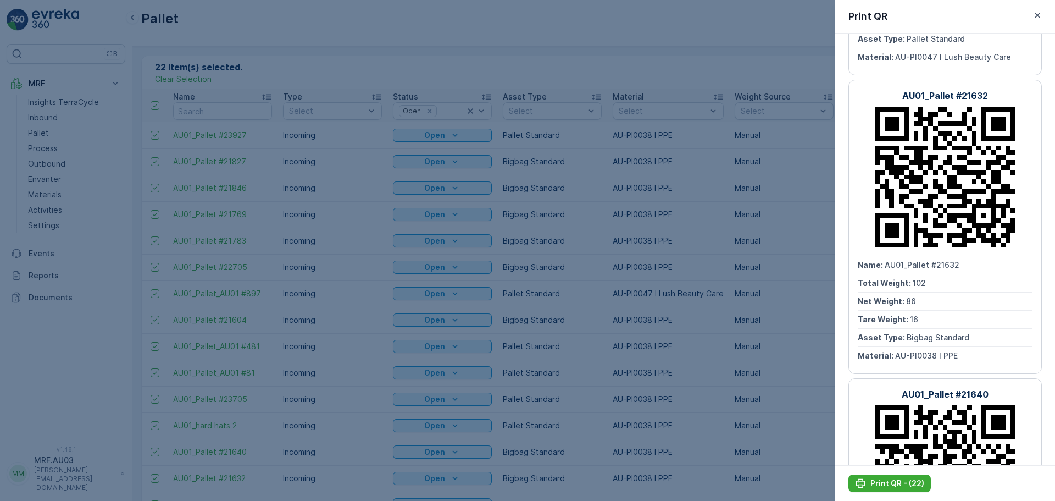
scroll to position [2528, 0]
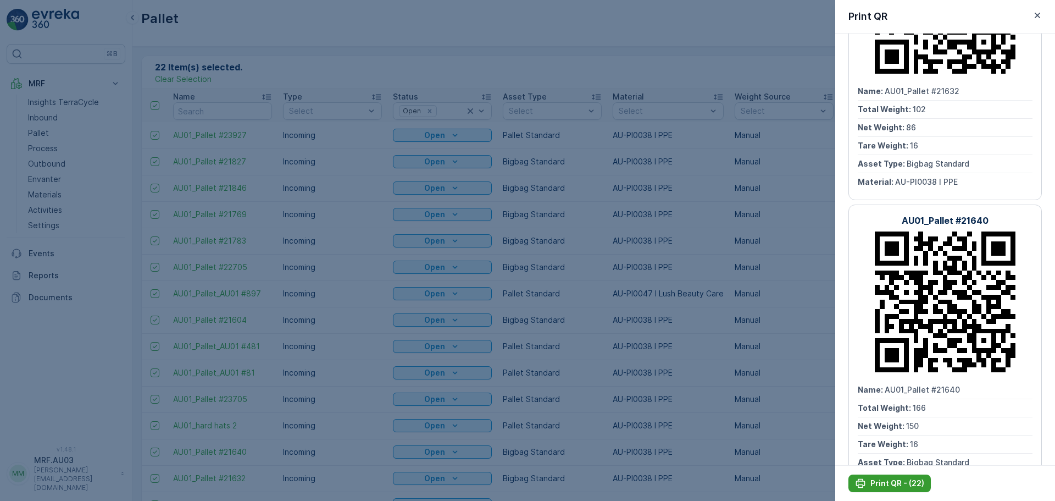
click at [890, 484] on p "Print QR - (22)" at bounding box center [897, 482] width 54 height 11
